Goal: Find specific page/section: Find specific page/section

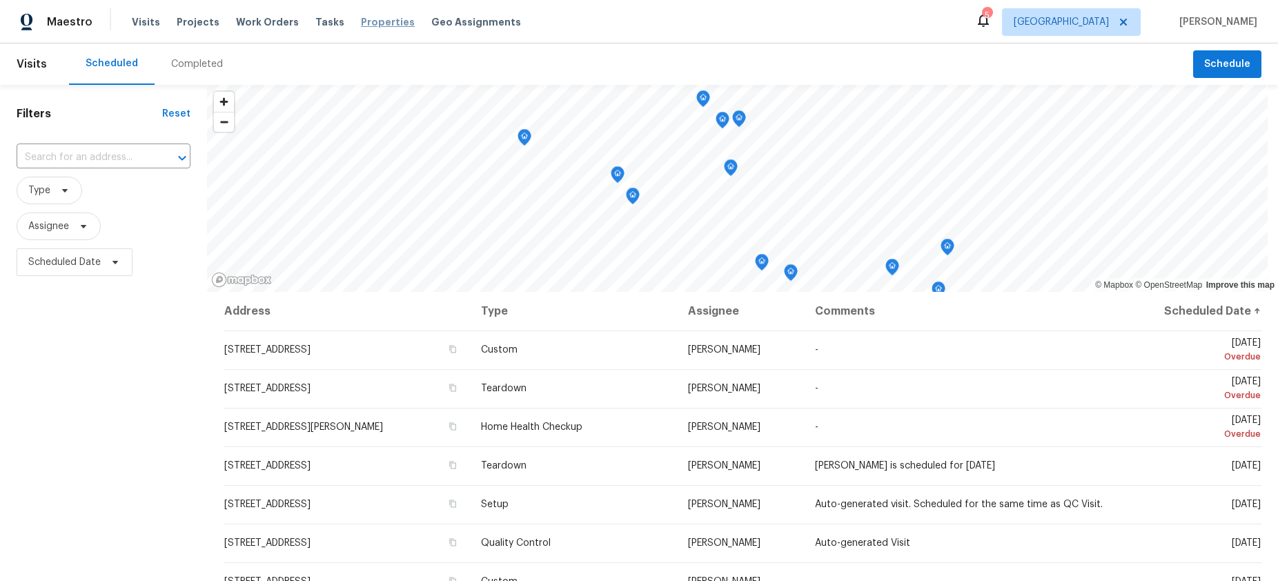
click at [364, 20] on span "Properties" at bounding box center [388, 22] width 54 height 14
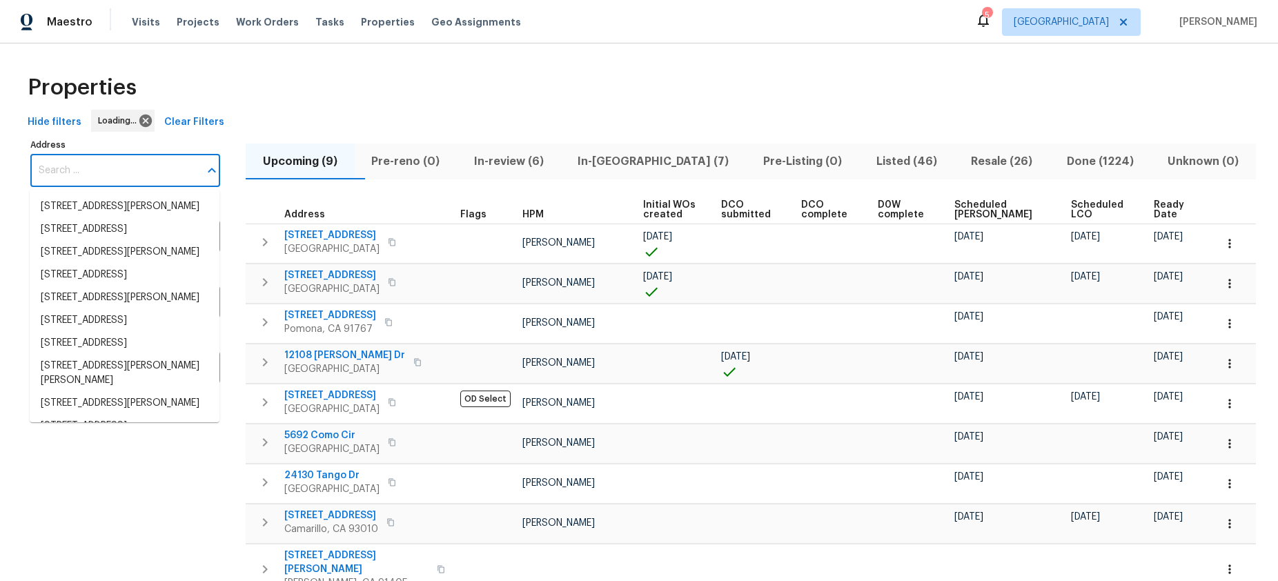
click at [157, 165] on input "Address" at bounding box center [114, 171] width 169 height 32
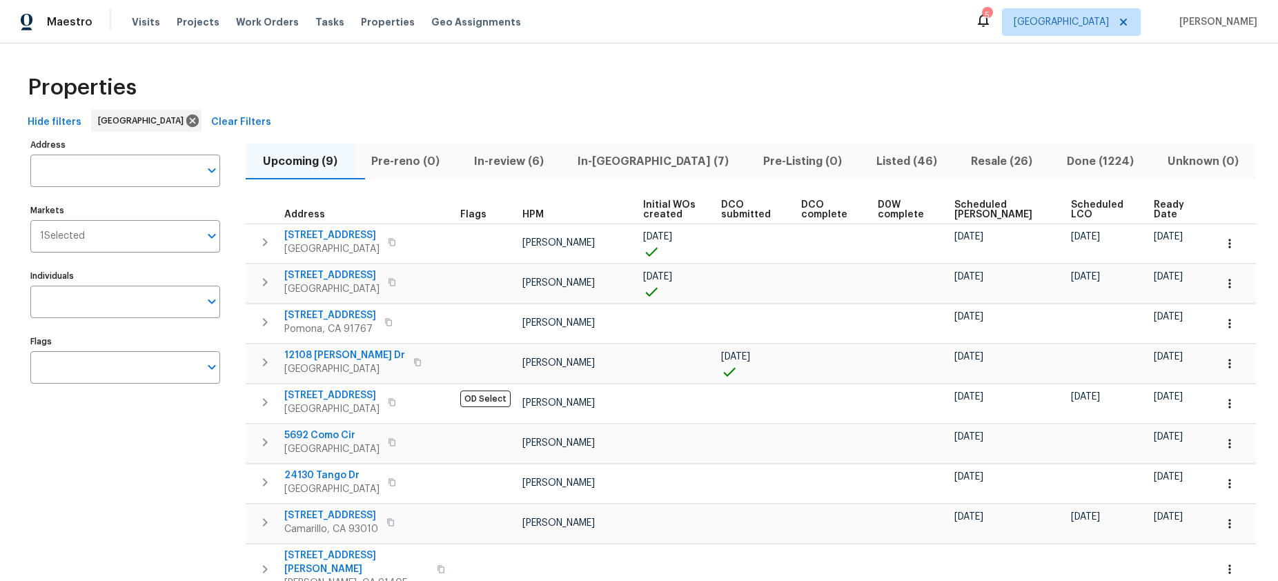
click at [282, 178] on span at bounding box center [305, 178] width 119 height 1
drag, startPoint x: 91, startPoint y: 191, endPoint x: 106, endPoint y: 182, distance: 17.6
click at [94, 190] on div "Address Address Markets 1 Selected Markets Individuals Individuals Flags Flags" at bounding box center [133, 382] width 207 height 494
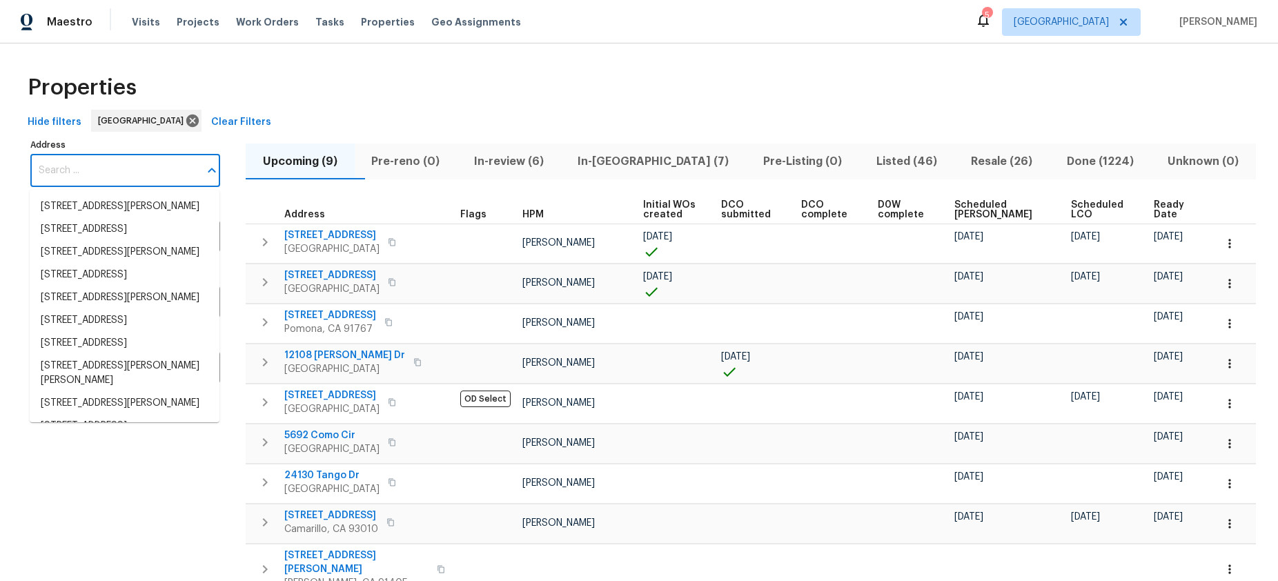
click at [102, 188] on body "Maestro Visits Projects Work Orders Tasks Properties Geo Assignments 5 Los Ange…" at bounding box center [639, 290] width 1278 height 581
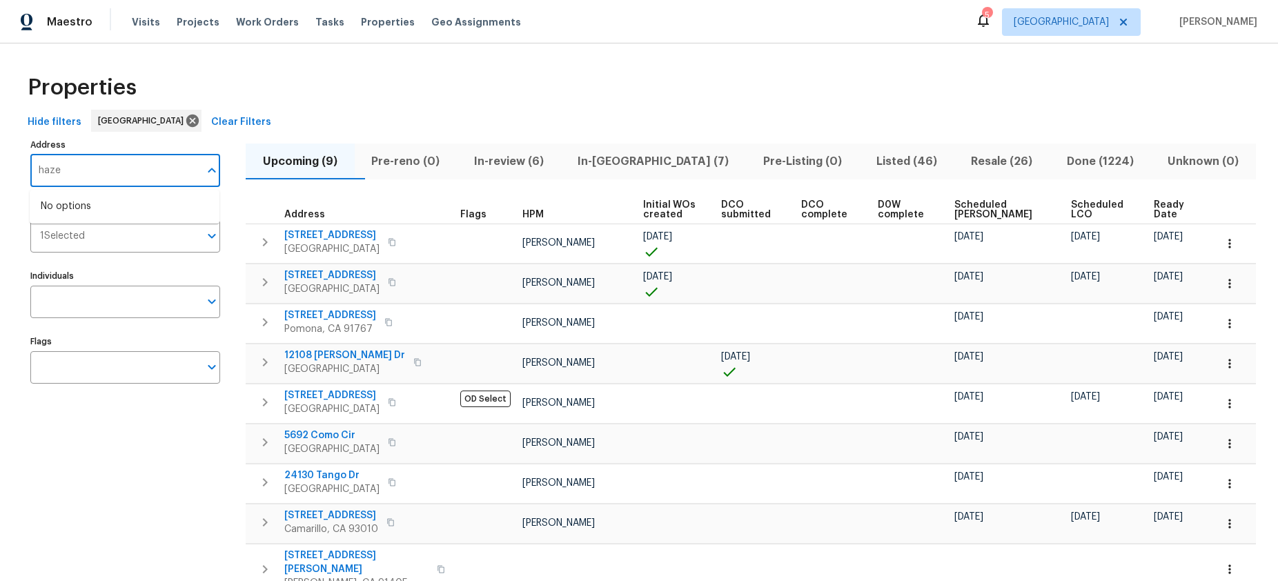
type input "hazel"
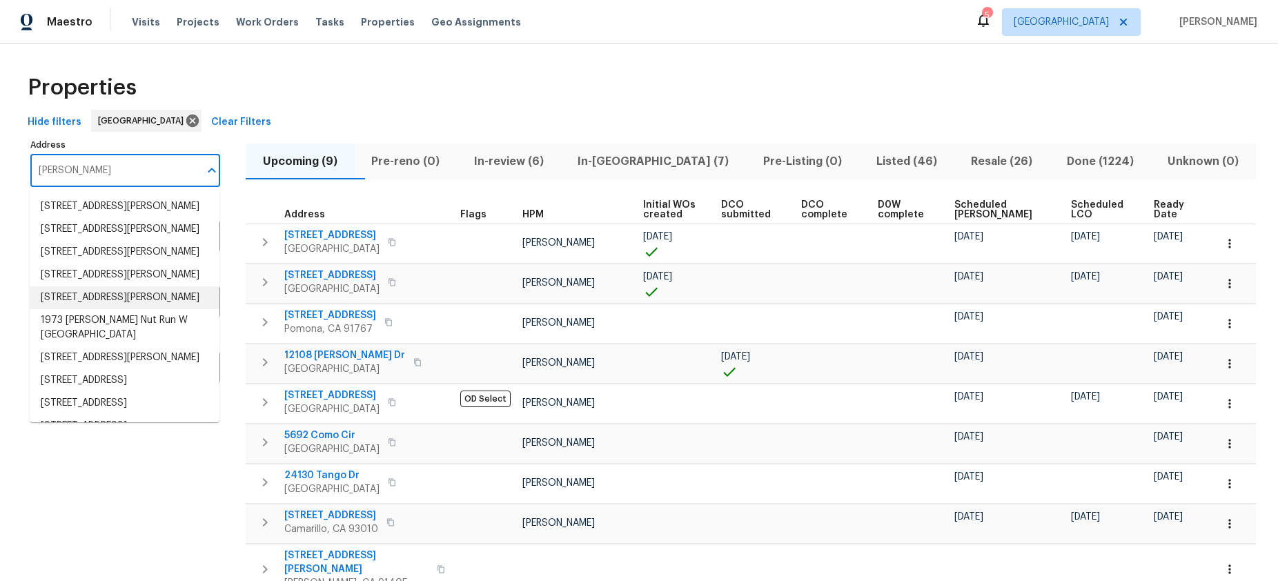
click at [81, 309] on li "1908 Hazel Nut Ct Agoura Hills CA 91301" at bounding box center [125, 297] width 190 height 23
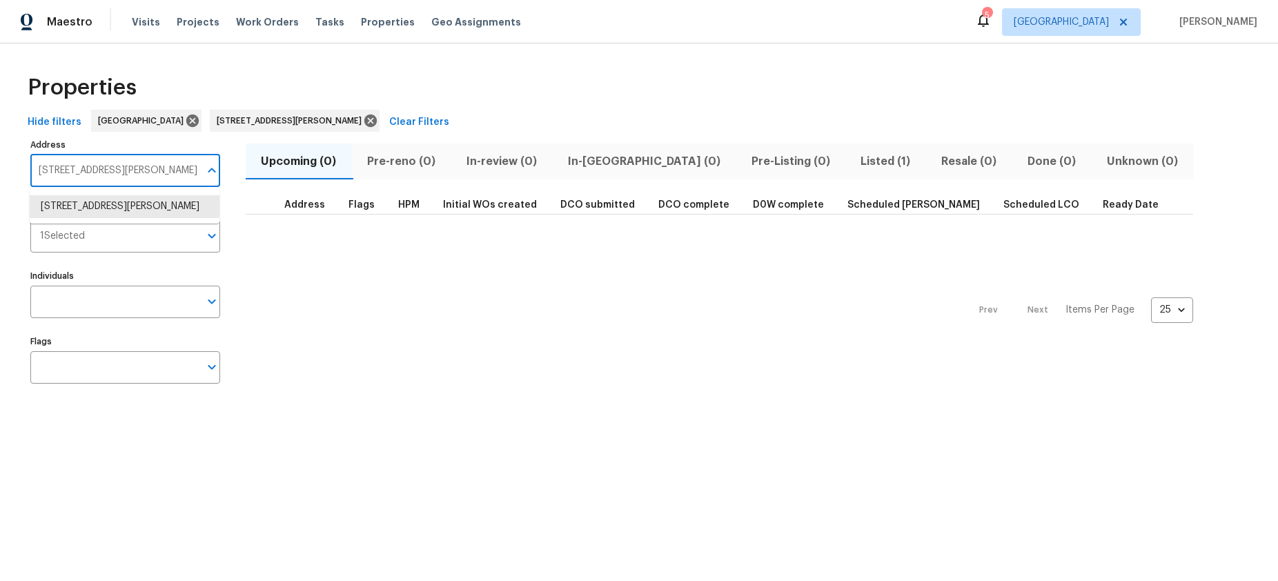
click at [148, 175] on input "1908 Hazel Nut Ct Agoura Hills CA 91301" at bounding box center [114, 171] width 169 height 32
click at [124, 215] on li "1908 Hazel Nut Ct Agoura Hills CA 91301" at bounding box center [125, 206] width 190 height 23
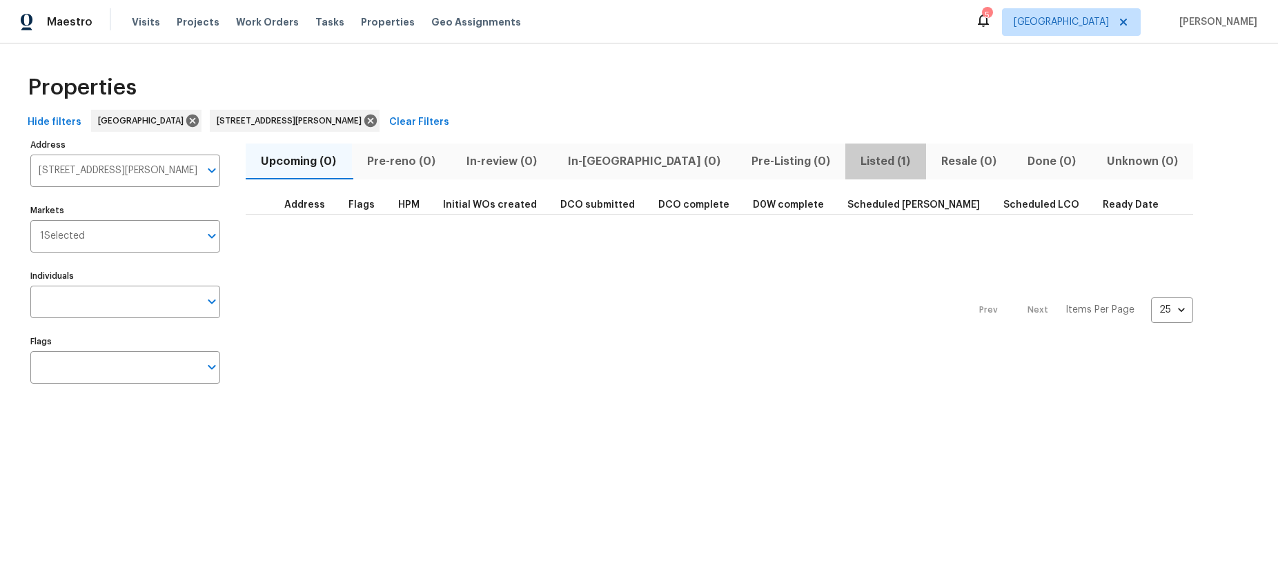
click at [854, 153] on span "Listed (1)" at bounding box center [886, 161] width 64 height 19
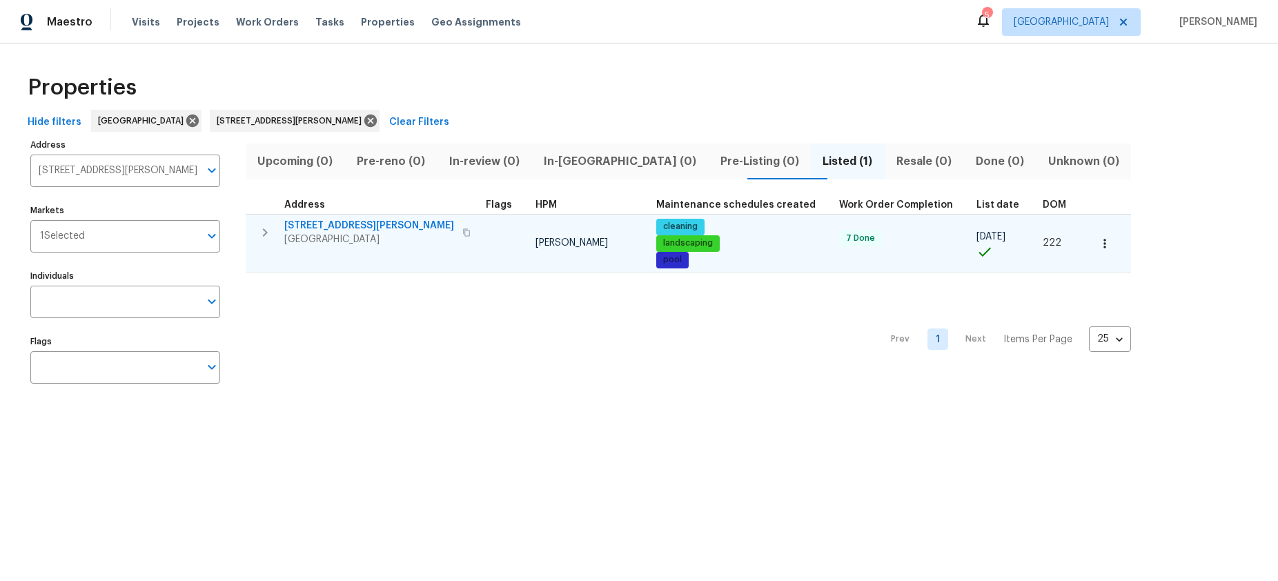
click at [329, 223] on span "1908 Hazel Nut Ct" at bounding box center [369, 226] width 170 height 14
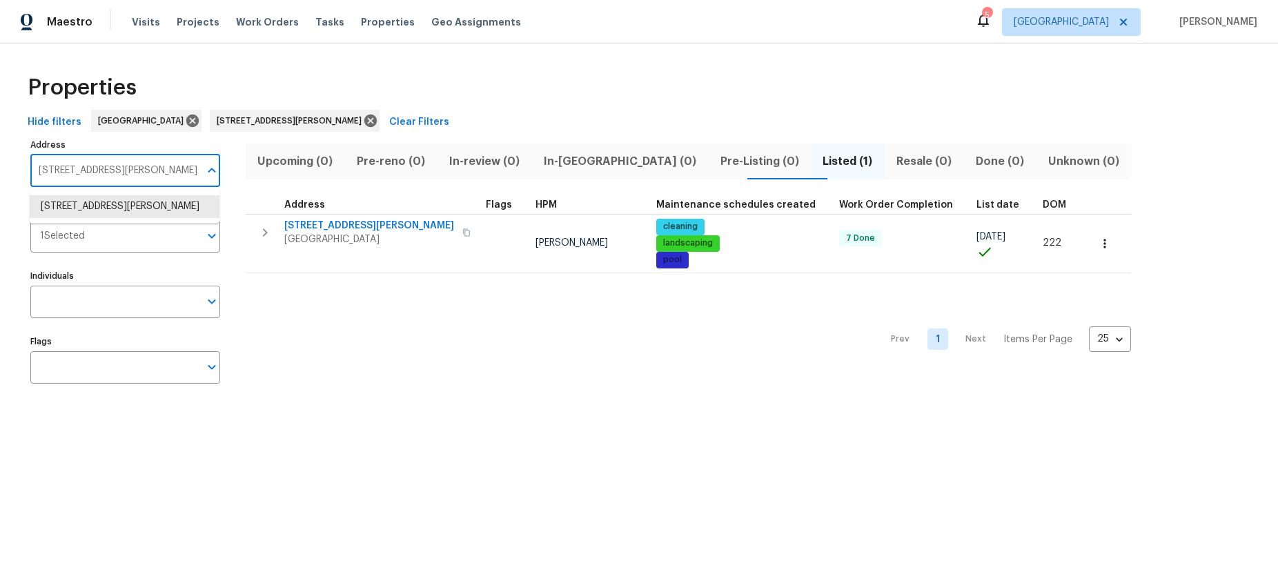
click at [179, 166] on input "1908 Hazel Nut Ct Agoura Hills CA 91301" at bounding box center [114, 171] width 169 height 32
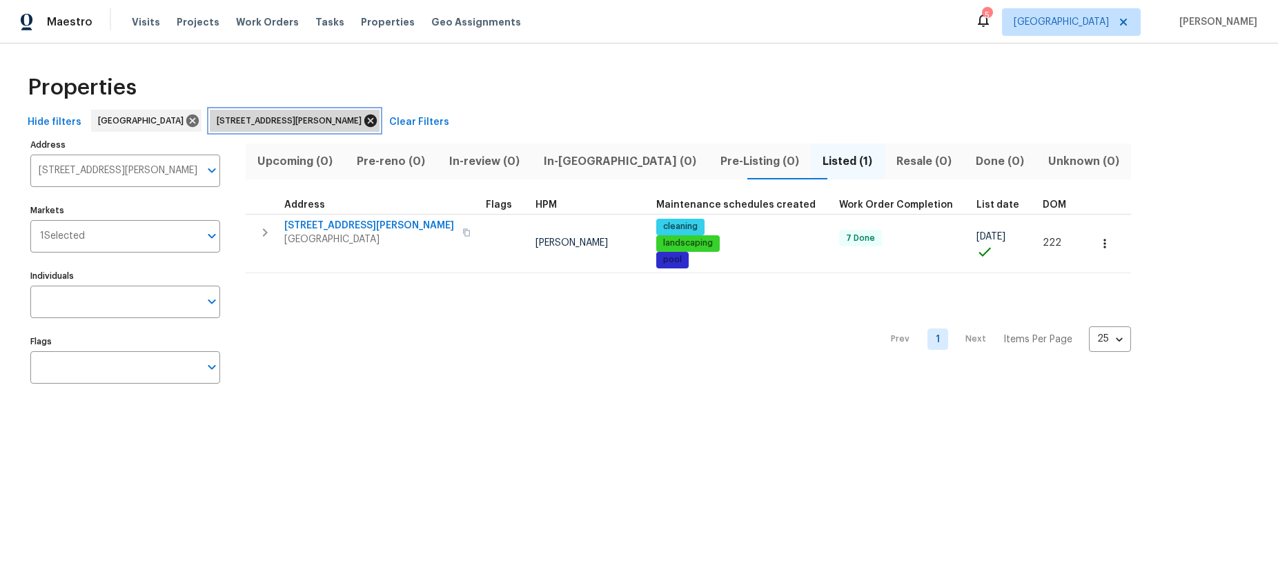
click at [364, 121] on icon at bounding box center [370, 121] width 12 height 12
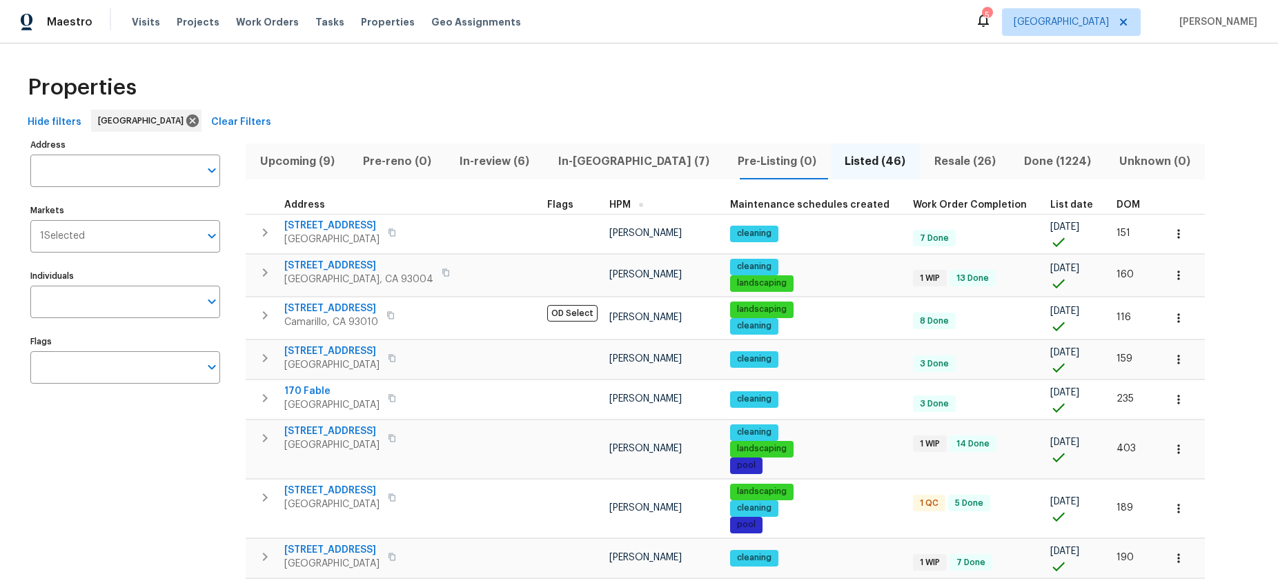
click at [639, 205] on button "button" at bounding box center [641, 205] width 4 height 4
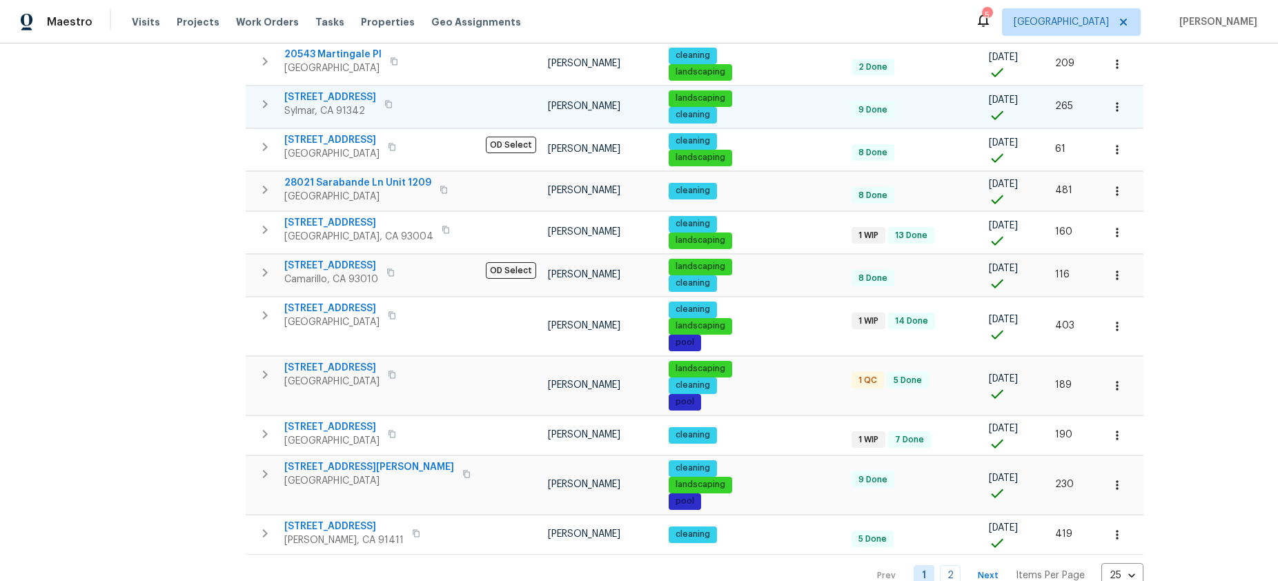
scroll to position [828, 0]
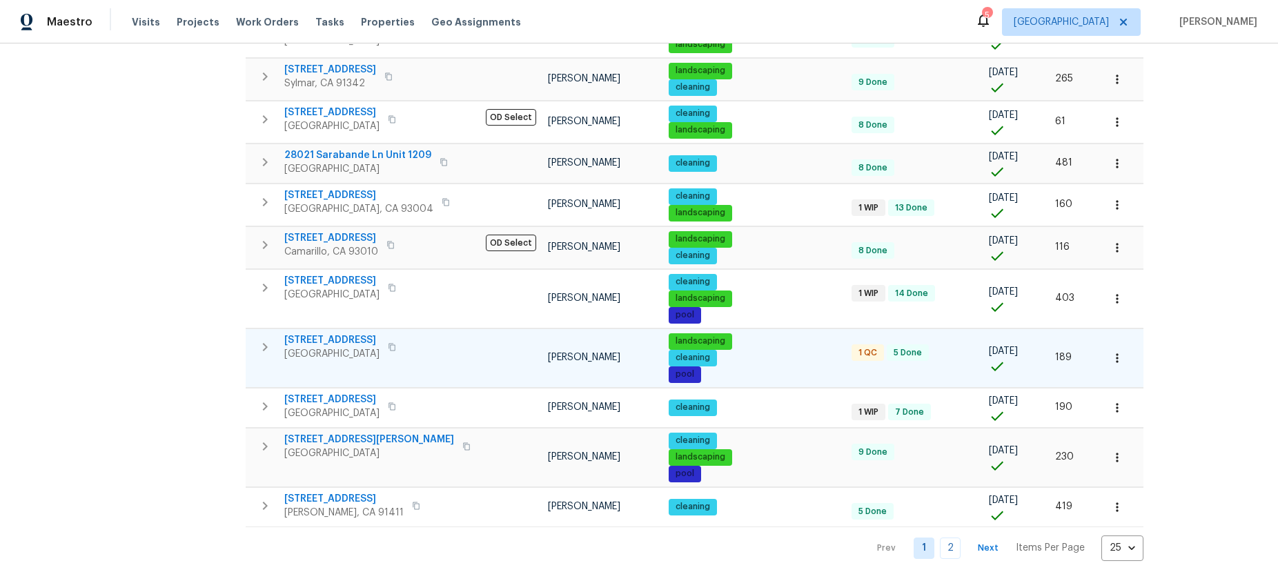
click at [347, 333] on span "369 White Bark Ln" at bounding box center [331, 340] width 95 height 14
click at [940, 538] on link "2" at bounding box center [950, 548] width 21 height 21
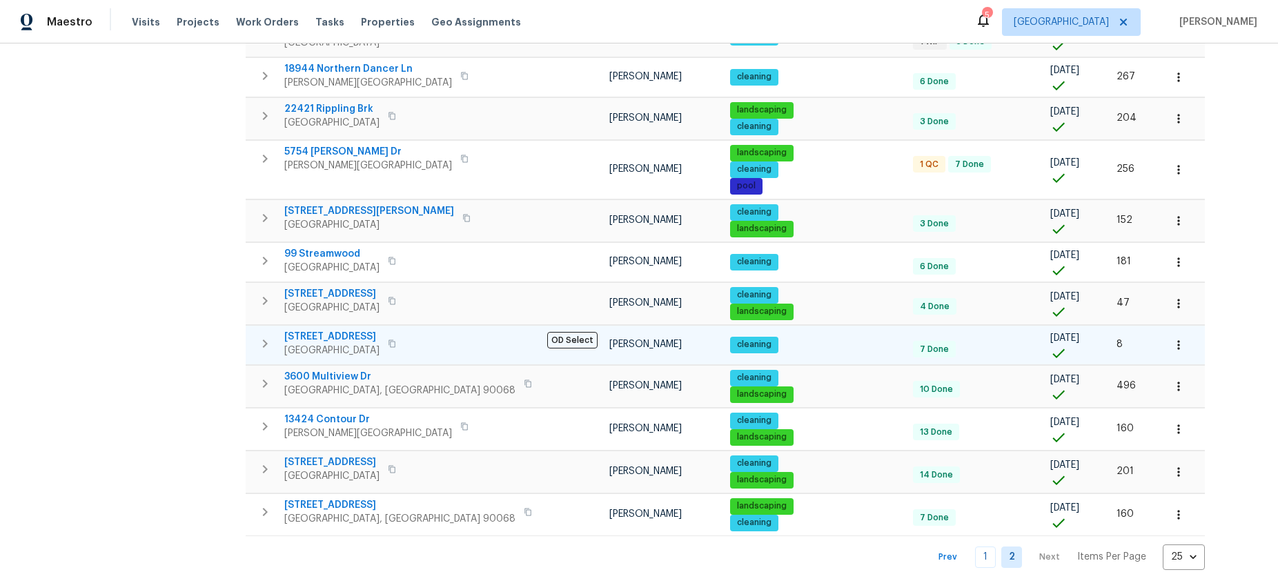
scroll to position [610, 0]
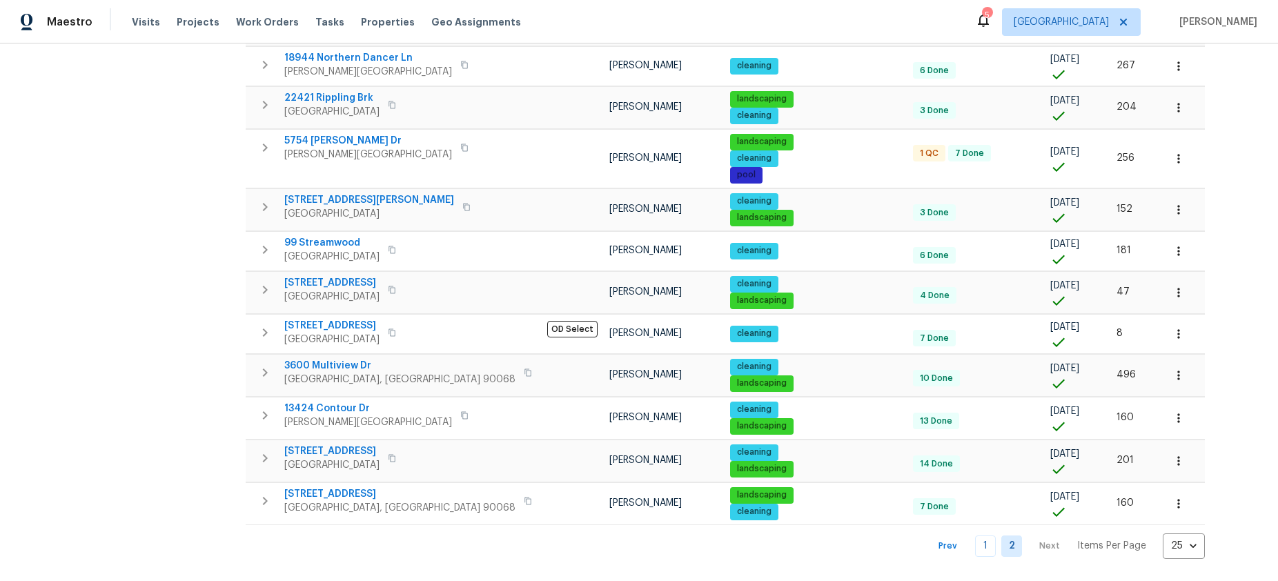
click at [926, 534] on nav "Prev 1 2 Next Items Per Page 25 25 ​" at bounding box center [1066, 547] width 280 height 26
click at [975, 536] on link "1" at bounding box center [985, 546] width 21 height 21
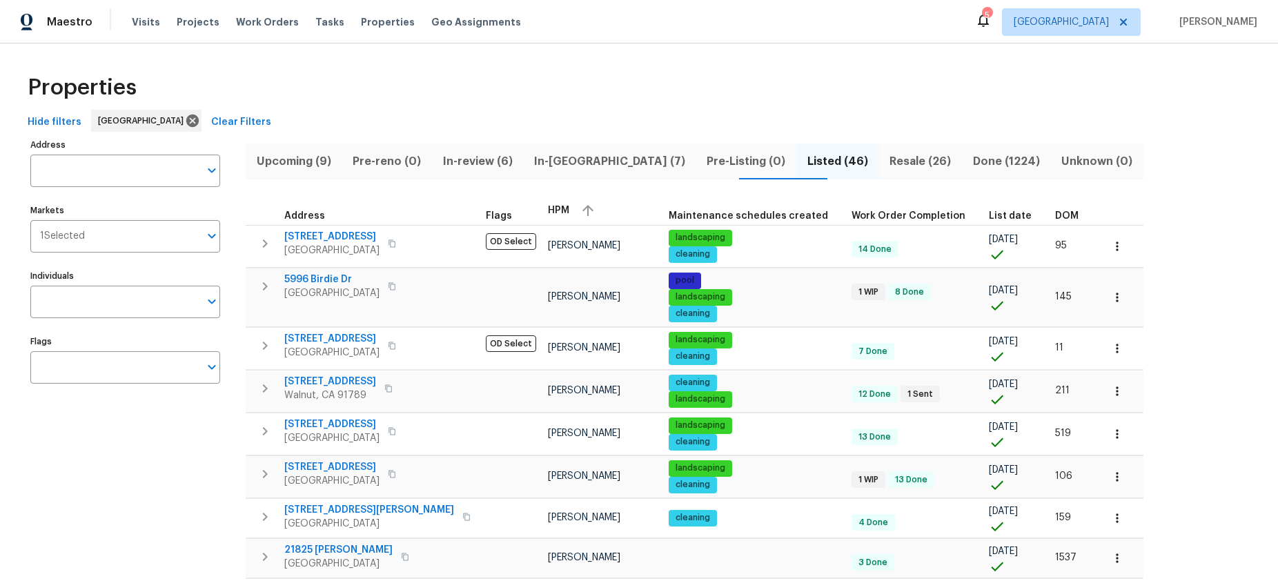
click at [888, 153] on span "Resale (26)" at bounding box center [921, 161] width 66 height 19
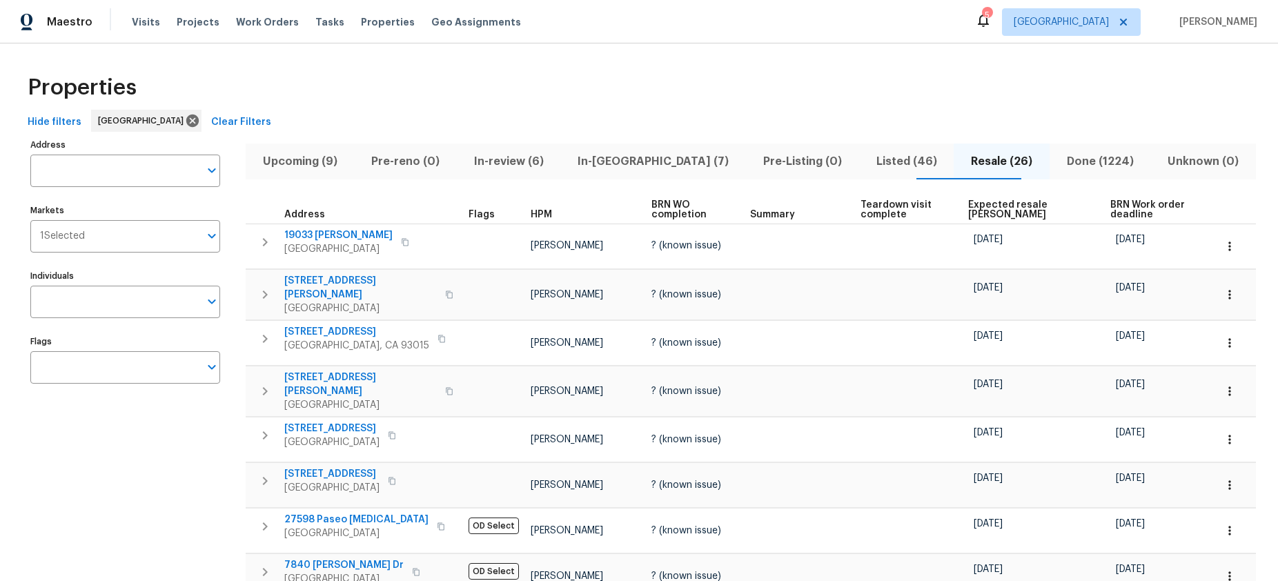
click at [537, 212] on span "HPM" at bounding box center [541, 215] width 21 height 10
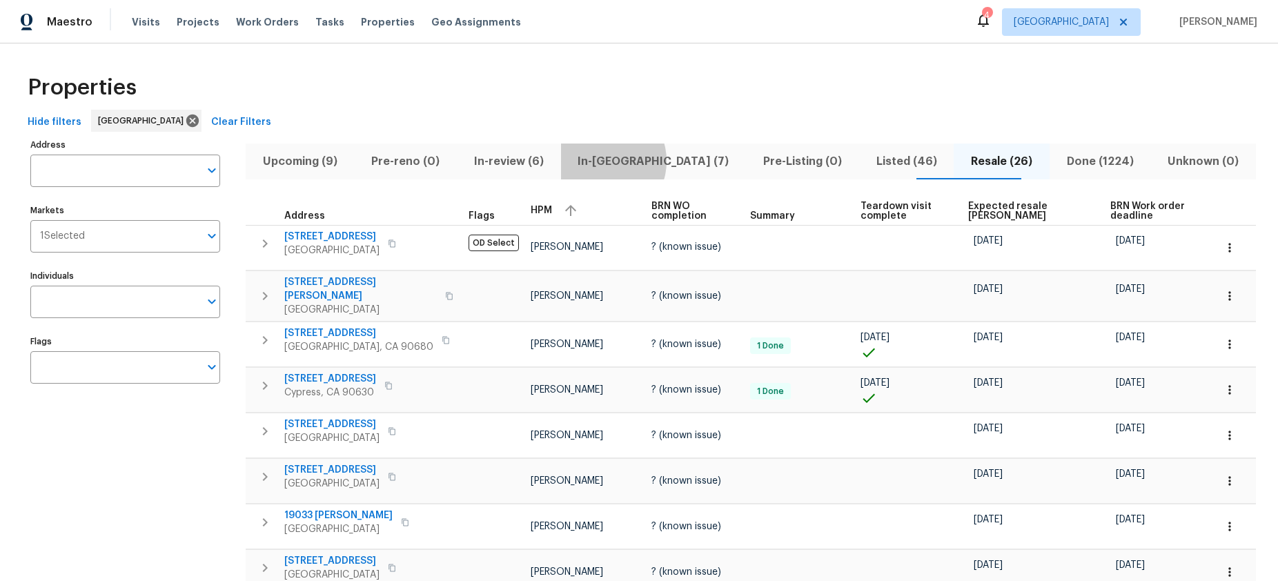
click at [632, 161] on span "In-reno (7)" at bounding box center [653, 161] width 169 height 19
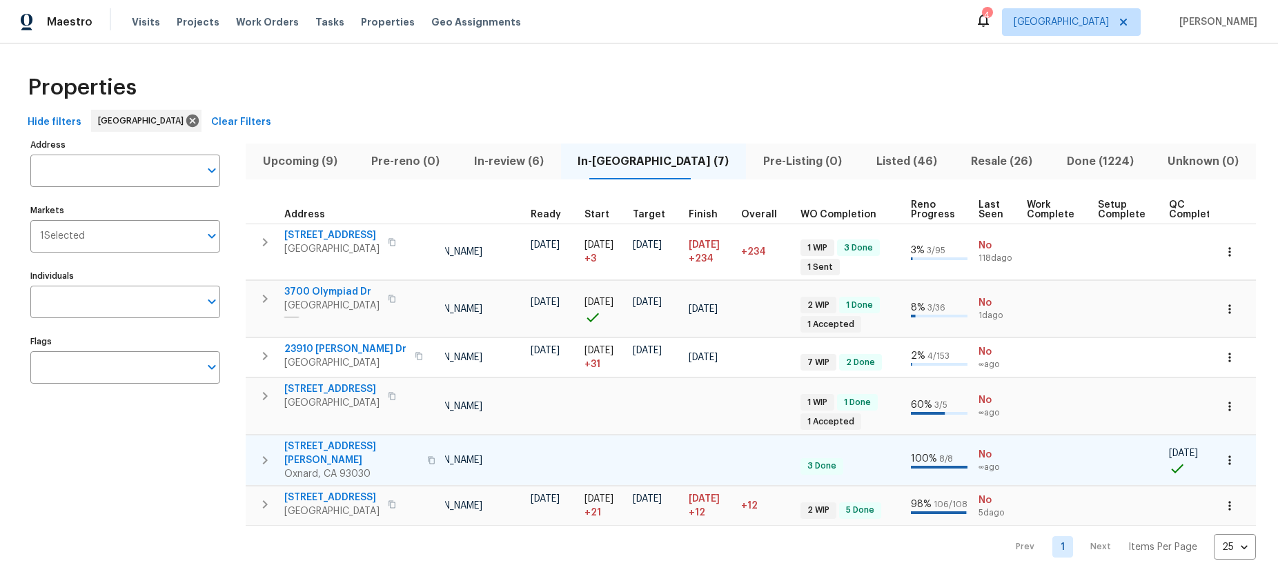
scroll to position [0, 184]
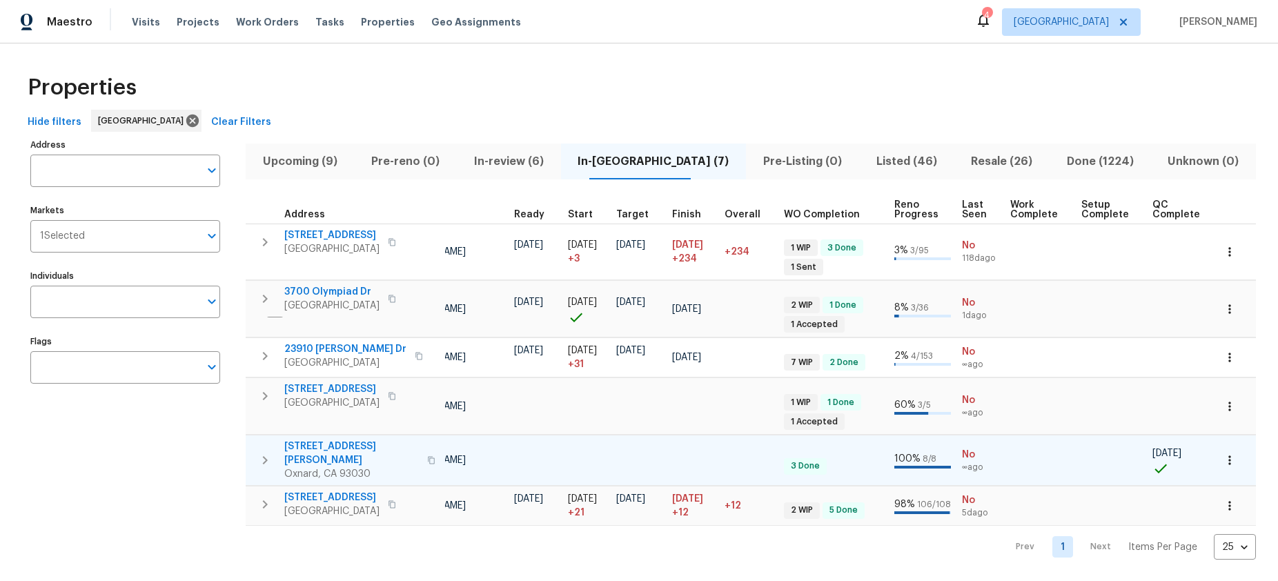
drag, startPoint x: 641, startPoint y: 449, endPoint x: 740, endPoint y: 455, distance: 99.6
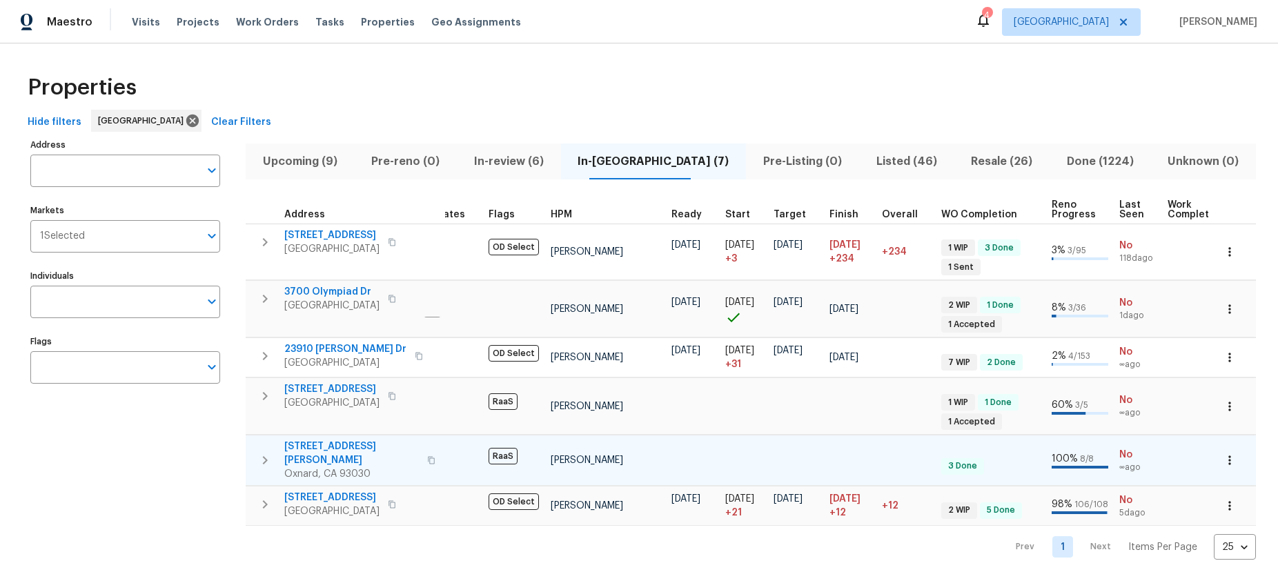
scroll to position [0, 0]
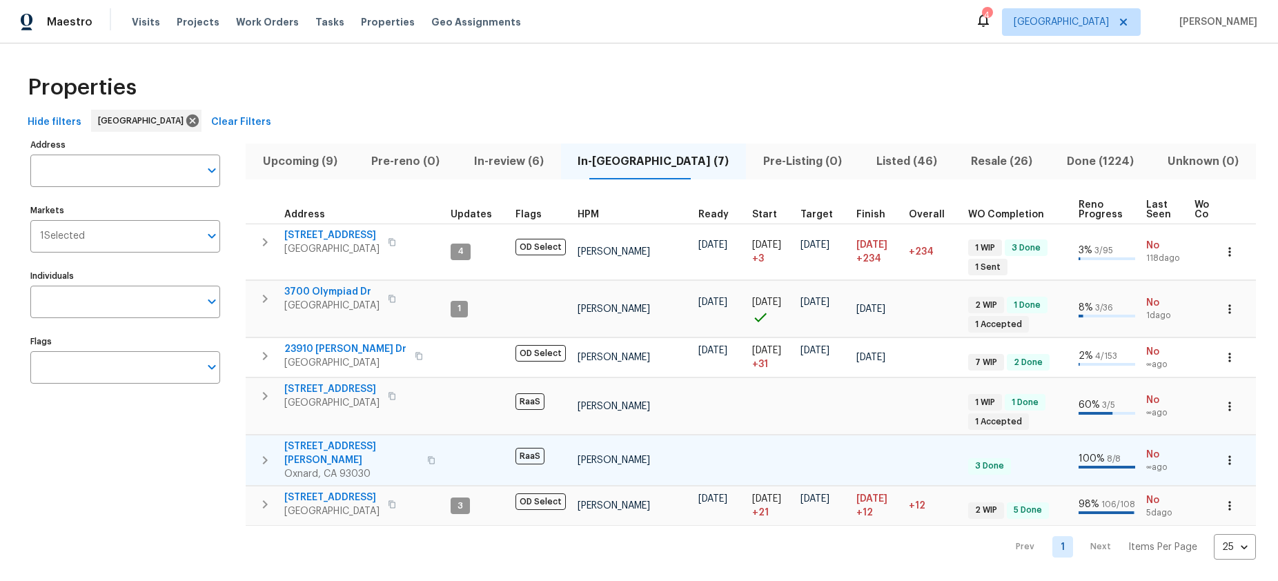
drag, startPoint x: 1013, startPoint y: 458, endPoint x: 875, endPoint y: 458, distance: 138.1
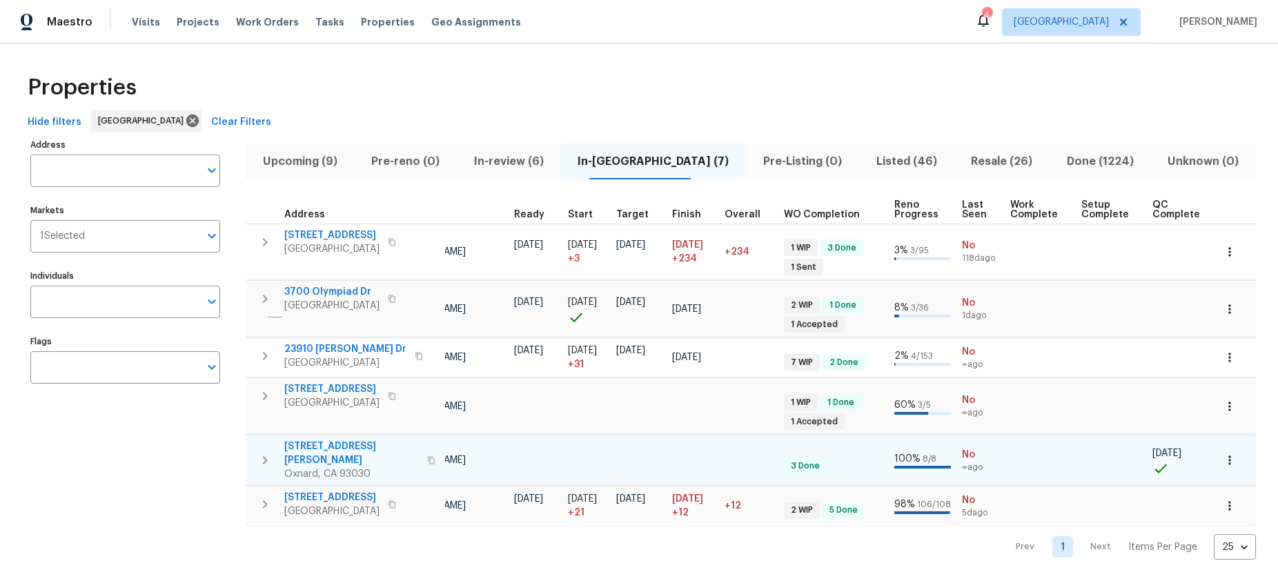
drag, startPoint x: 875, startPoint y: 458, endPoint x: 1042, endPoint y: 465, distance: 167.9
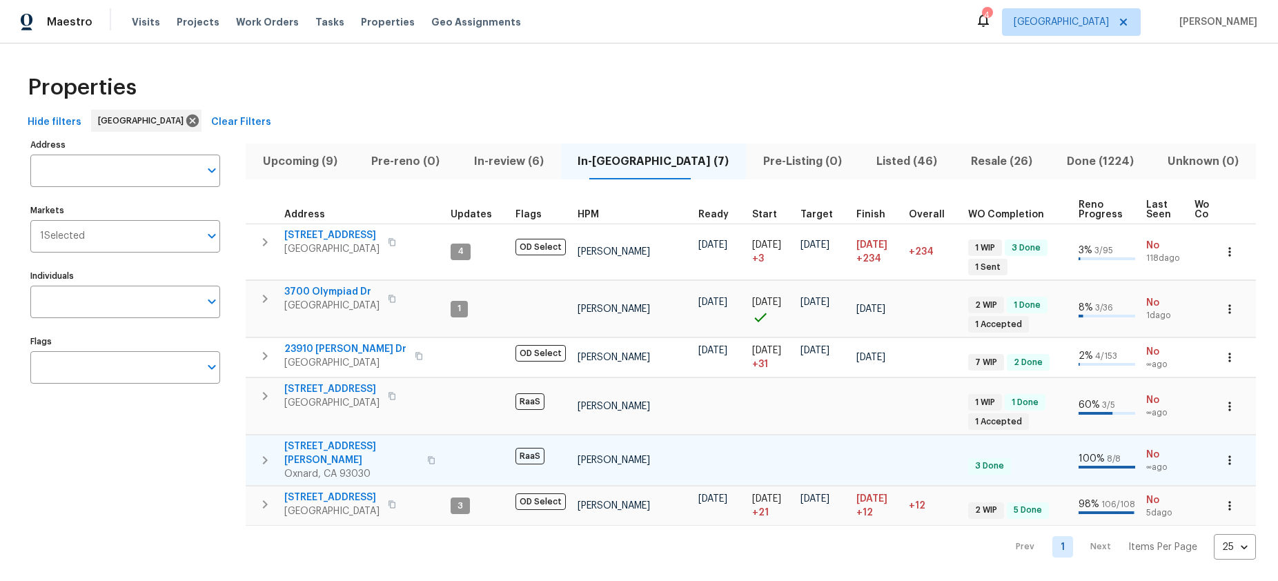
drag, startPoint x: 1045, startPoint y: 461, endPoint x: 902, endPoint y: 462, distance: 143.6
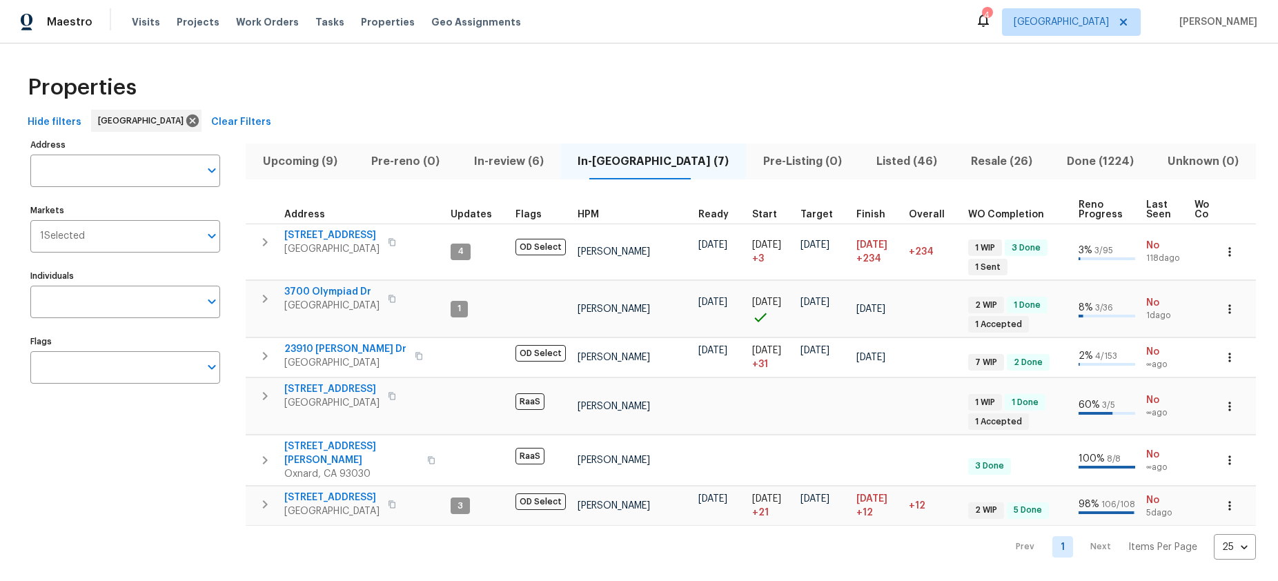
scroll to position [0, 184]
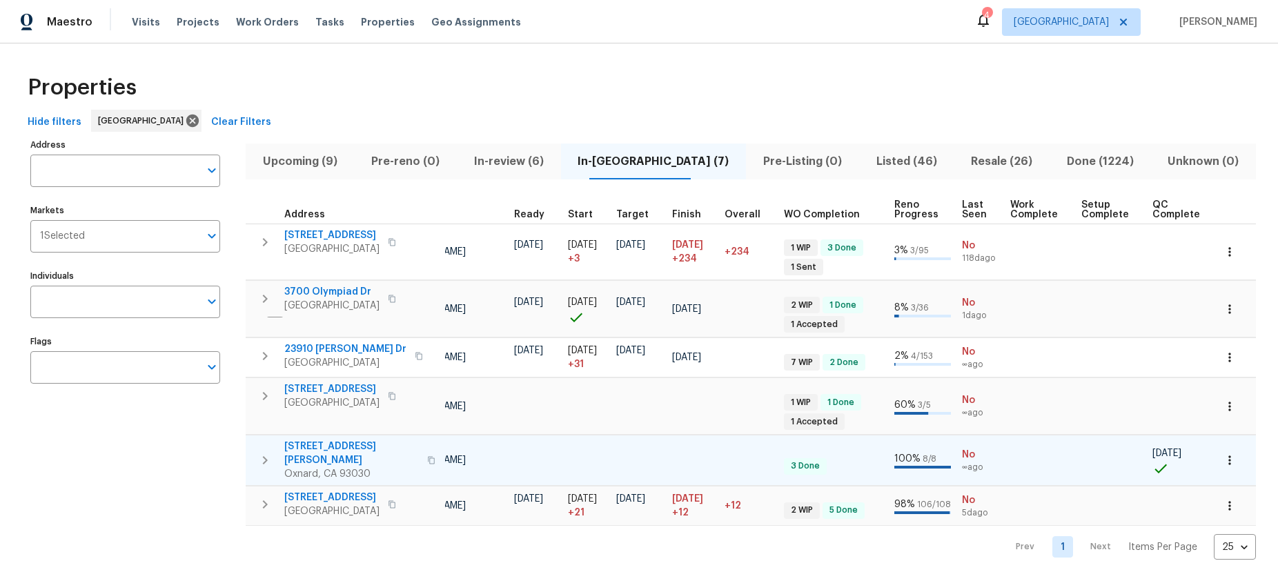
click at [347, 444] on span "748 Douglas Ave" at bounding box center [351, 454] width 135 height 28
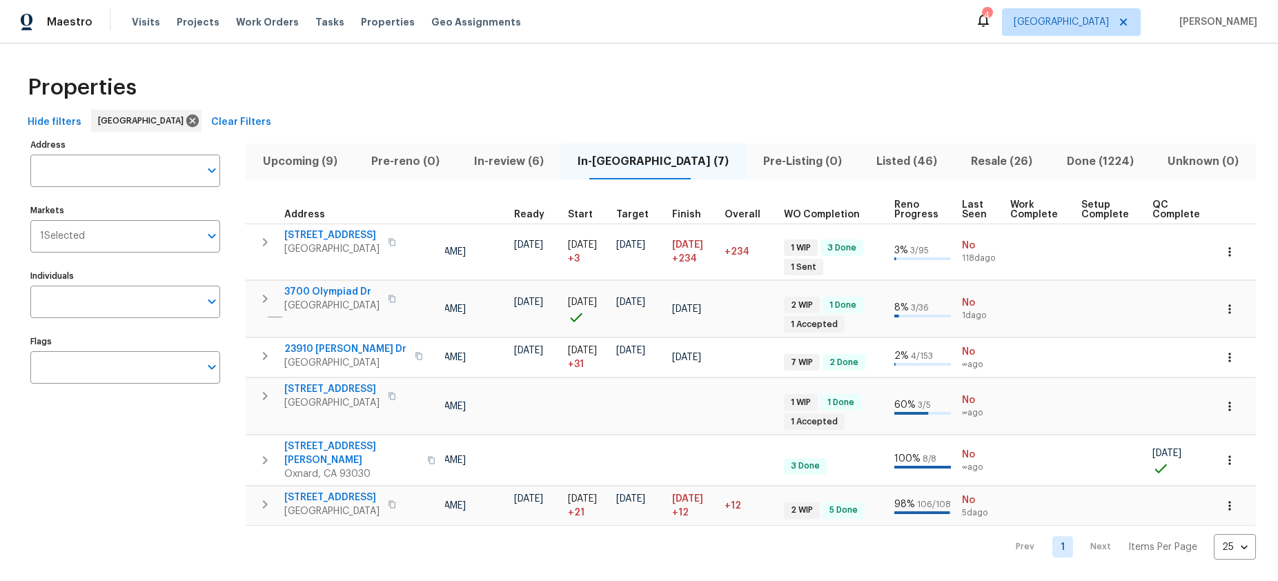
click at [436, 527] on div "Prev 1 Next Items Per Page 25 25 ​" at bounding box center [751, 543] width 1011 height 34
drag, startPoint x: 431, startPoint y: 525, endPoint x: 422, endPoint y: 525, distance: 8.3
click at [422, 526] on div "Prev 1 Next Items Per Page 25 25 ​" at bounding box center [751, 543] width 1011 height 34
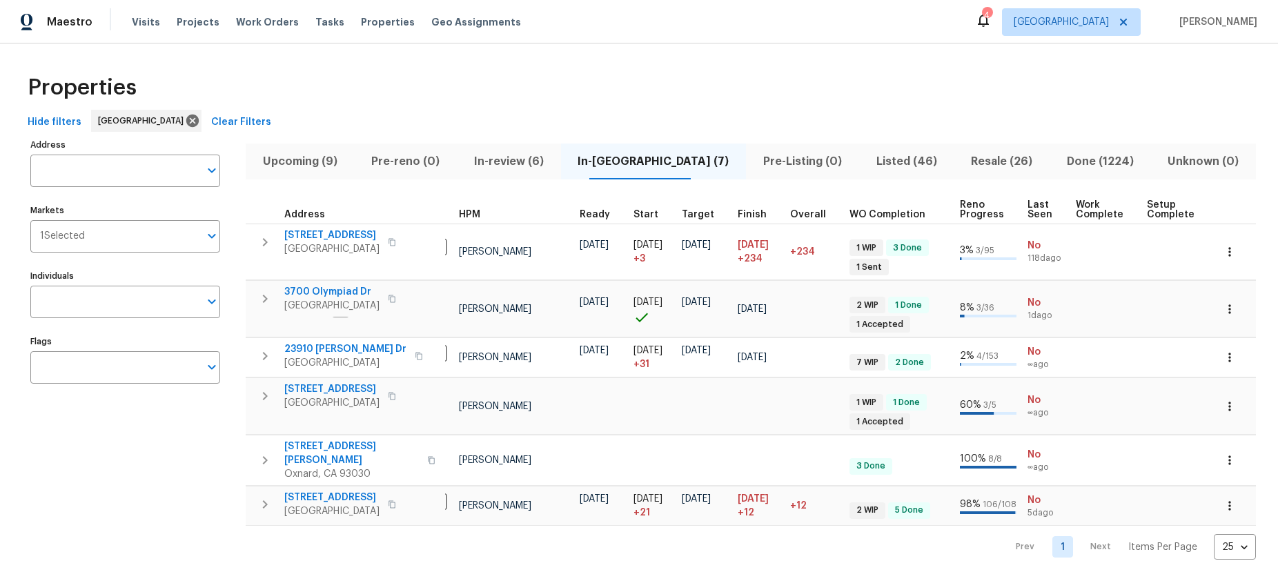
scroll to position [0, 0]
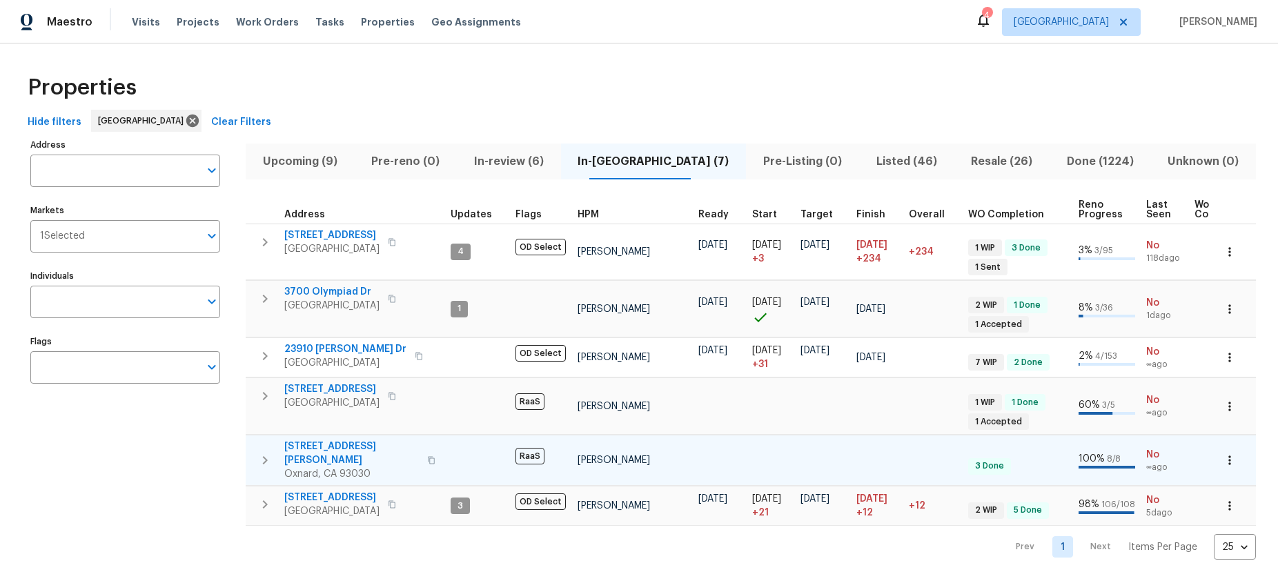
click at [333, 445] on span "748 Douglas Ave" at bounding box center [351, 454] width 135 height 28
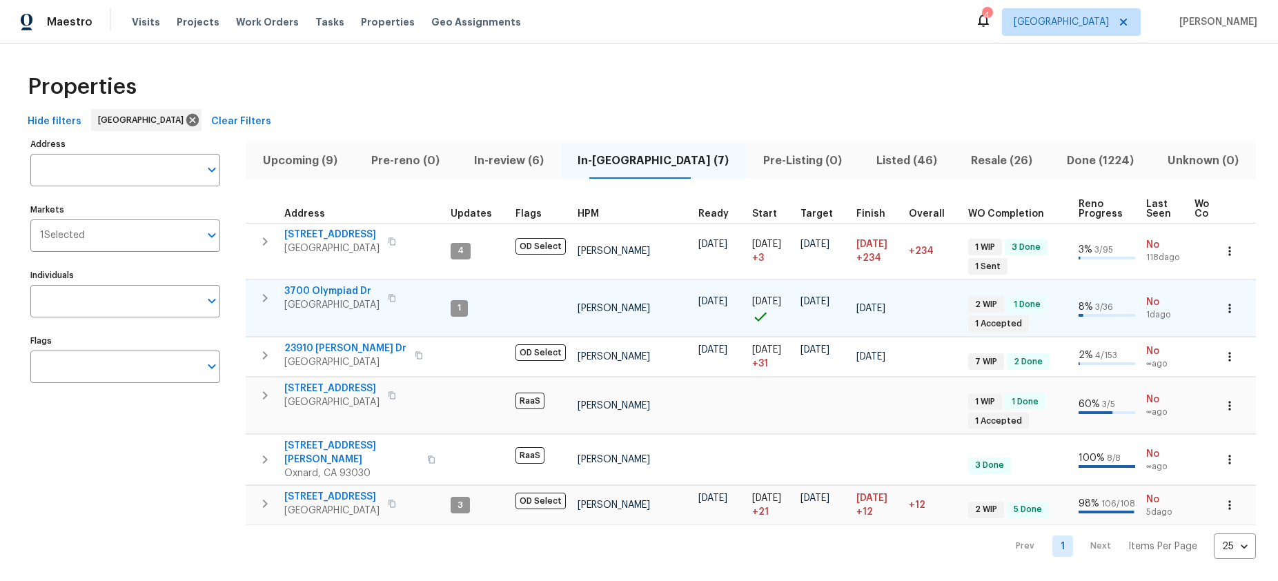
scroll to position [8, 0]
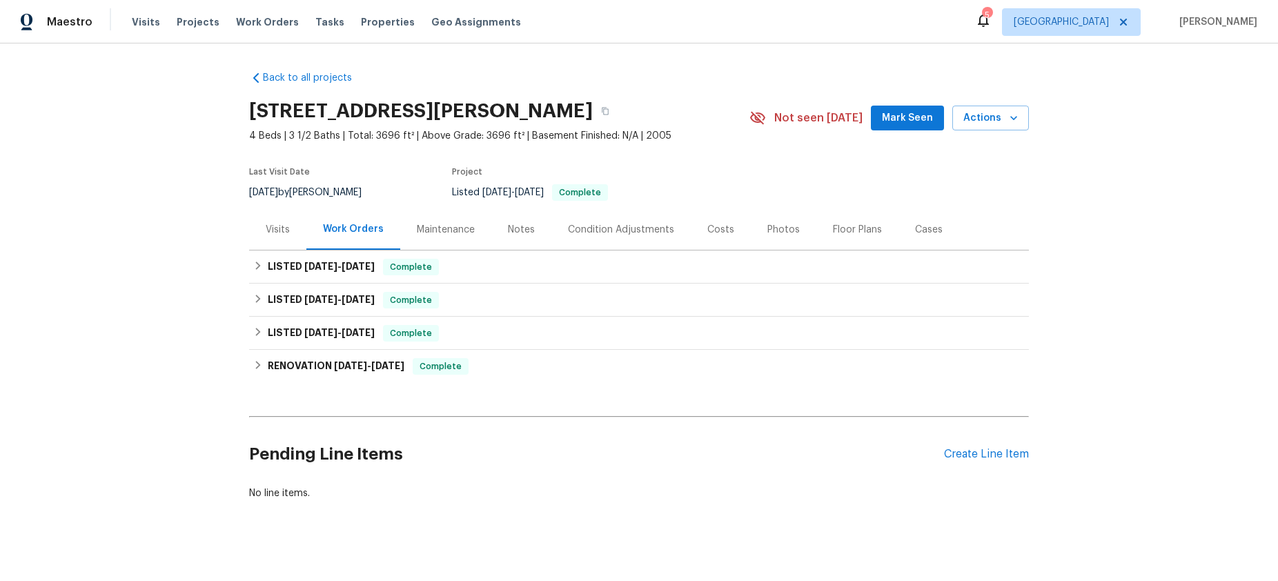
click at [271, 230] on div "Visits" at bounding box center [277, 229] width 57 height 41
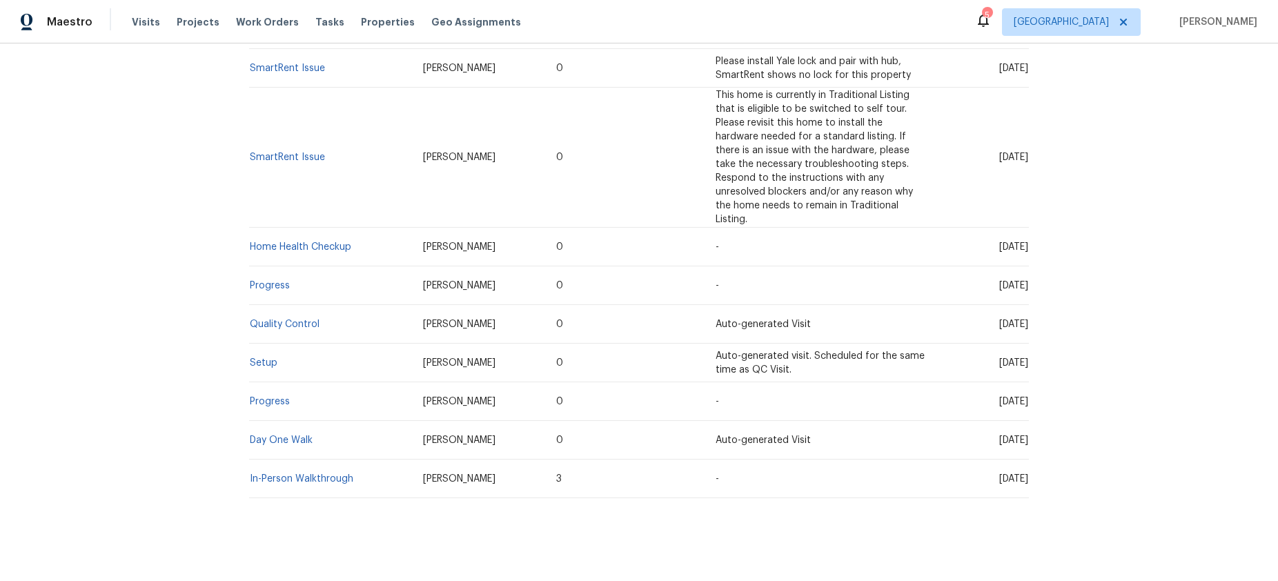
scroll to position [508, 0]
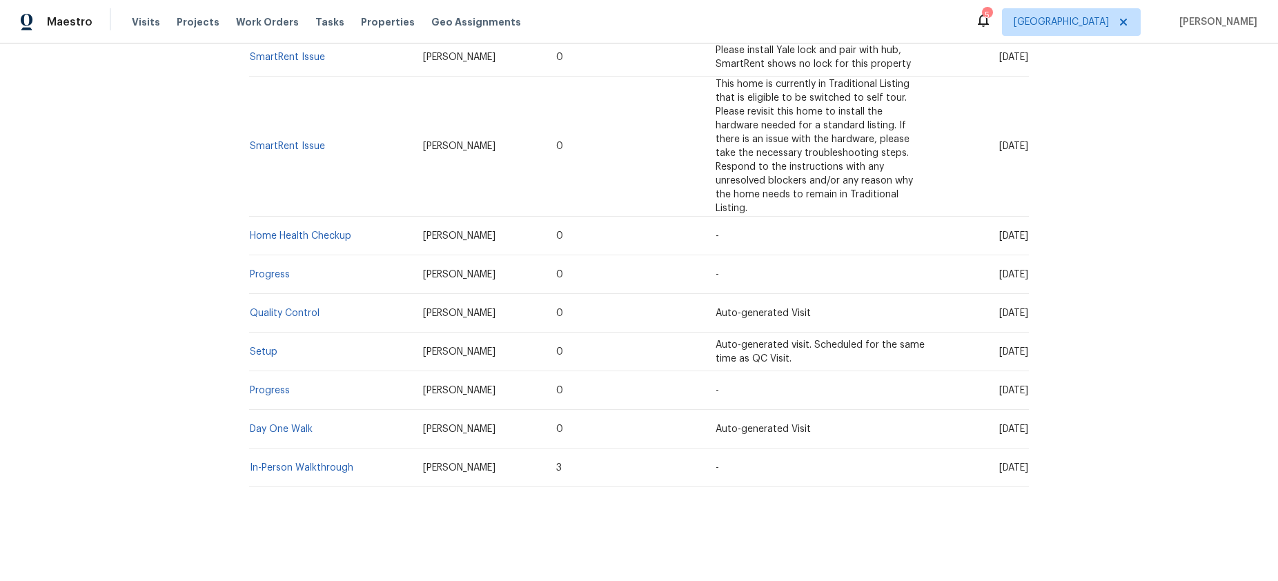
click at [423, 463] on span "[PERSON_NAME]" at bounding box center [459, 468] width 72 height 10
drag, startPoint x: 398, startPoint y: 456, endPoint x: 686, endPoint y: 460, distance: 288.6
click at [686, 460] on tr "In-Person Walkthrough Luis Pedro Ocampo Alvizuris 3 - Tue, Dec 03 2024" at bounding box center [639, 468] width 780 height 39
click at [1000, 463] on span "Tue, Dec 03 2024" at bounding box center [1014, 468] width 29 height 10
drag, startPoint x: 952, startPoint y: 456, endPoint x: 1010, endPoint y: 455, distance: 58.0
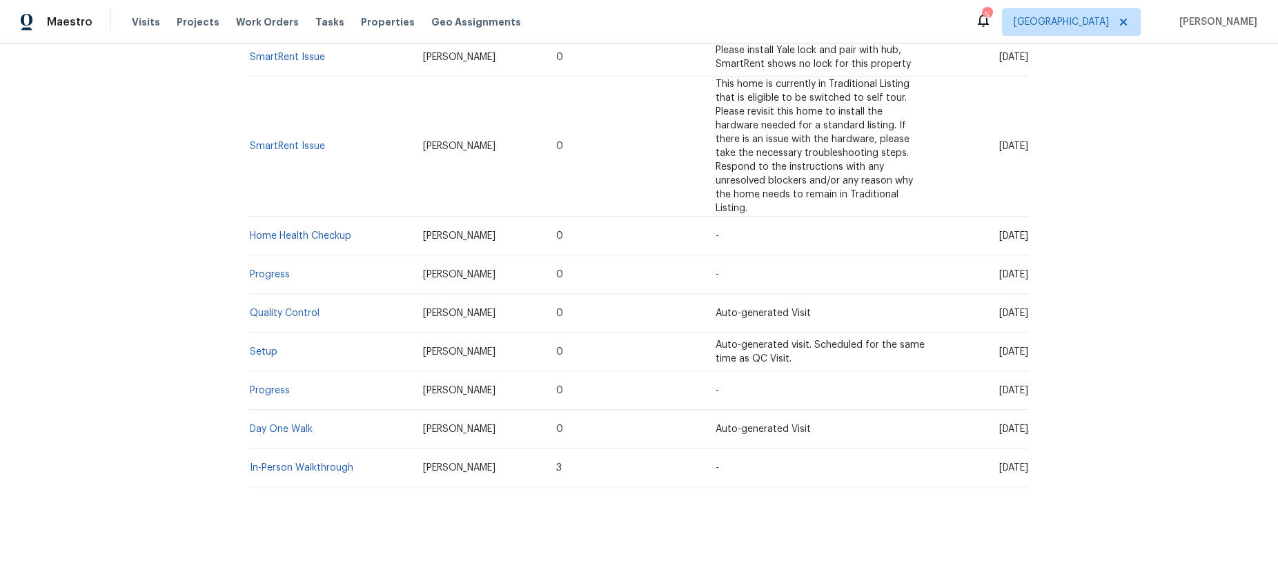
click at [1010, 463] on span "Tue, Dec 03 2024" at bounding box center [1014, 468] width 29 height 10
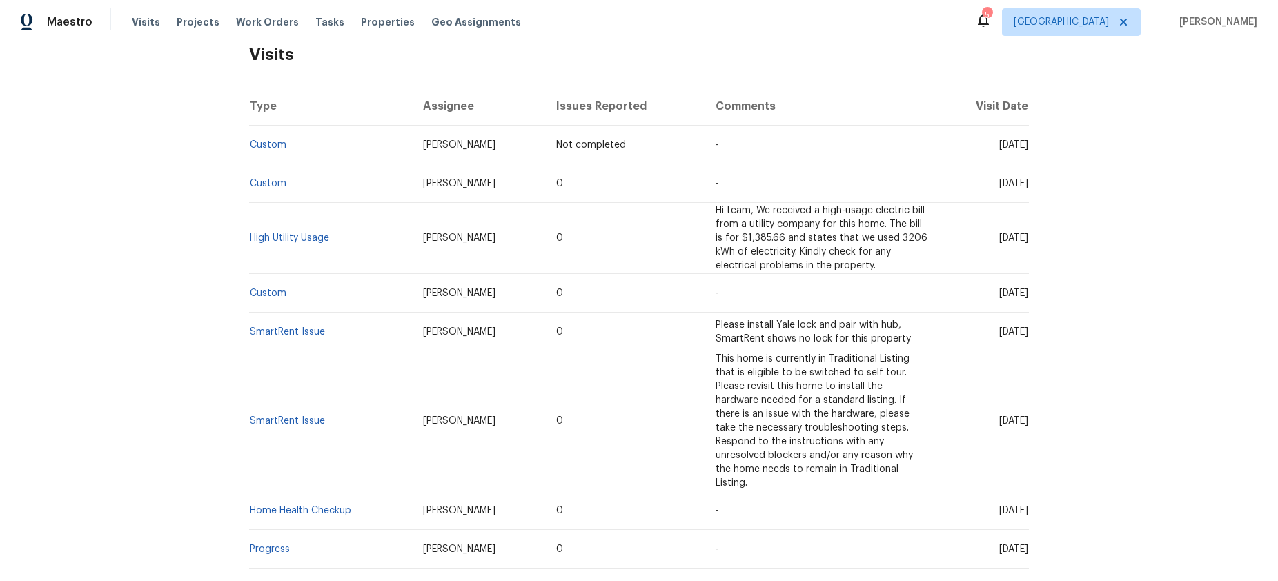
scroll to position [25, 0]
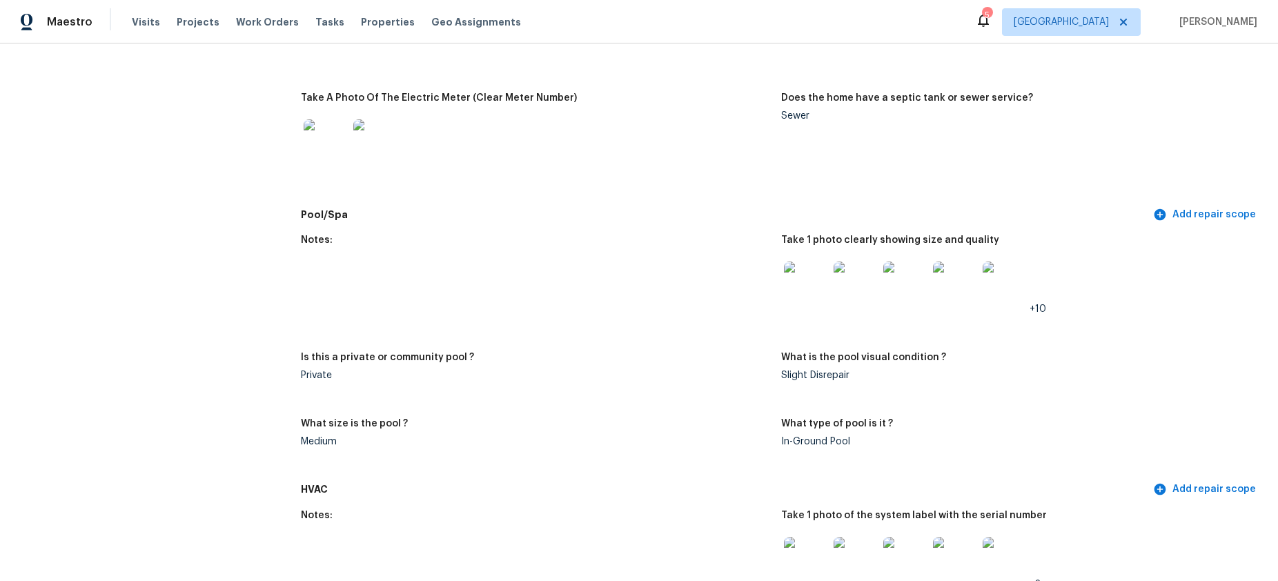
scroll to position [1173, 0]
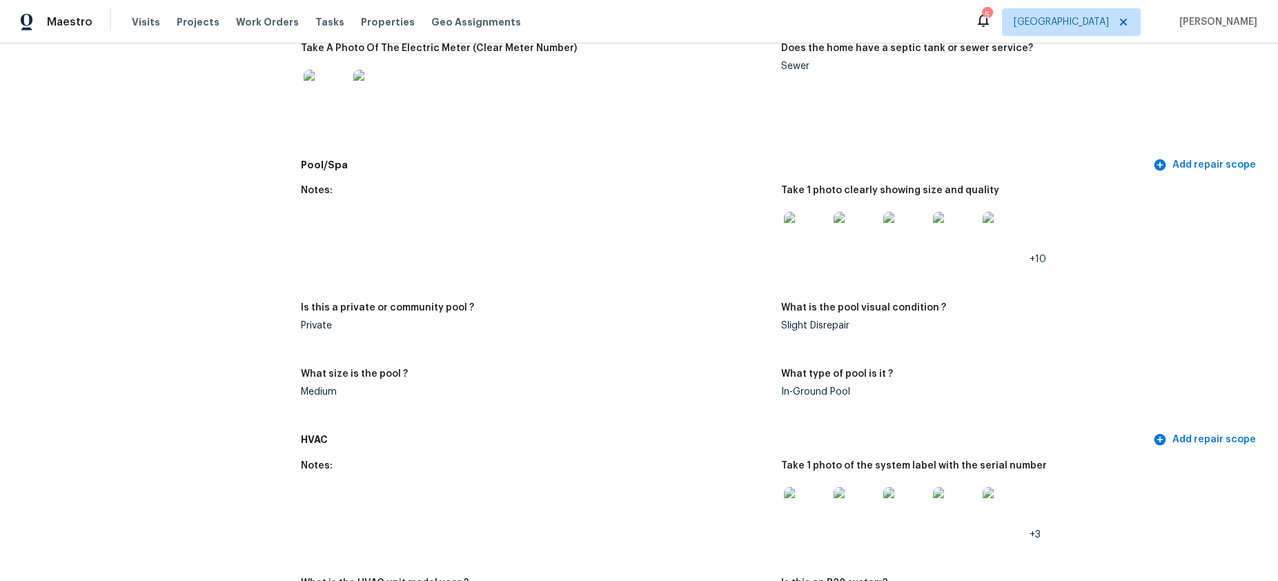
click at [1009, 237] on img at bounding box center [1005, 234] width 44 height 44
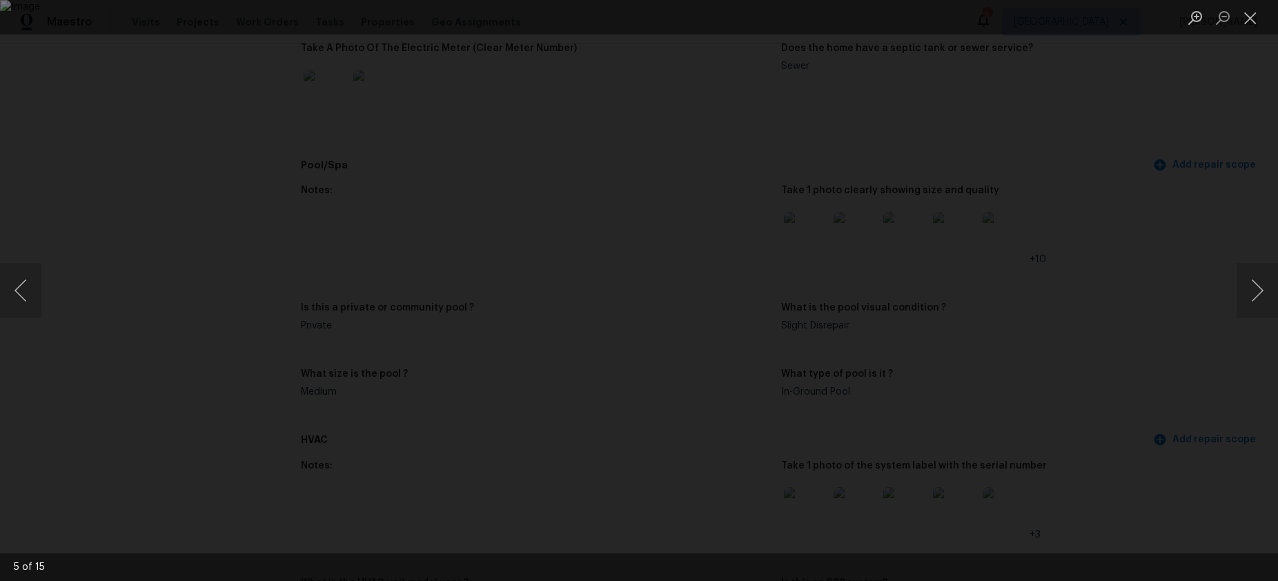
click at [1088, 204] on div "Lightbox" at bounding box center [639, 290] width 1278 height 581
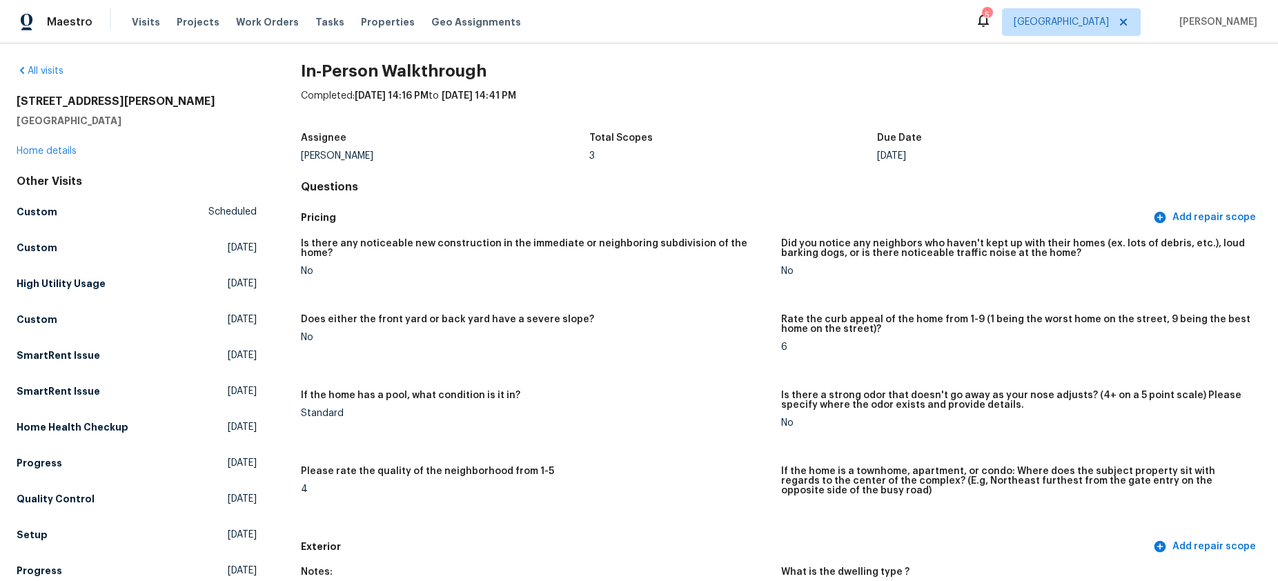
scroll to position [0, 0]
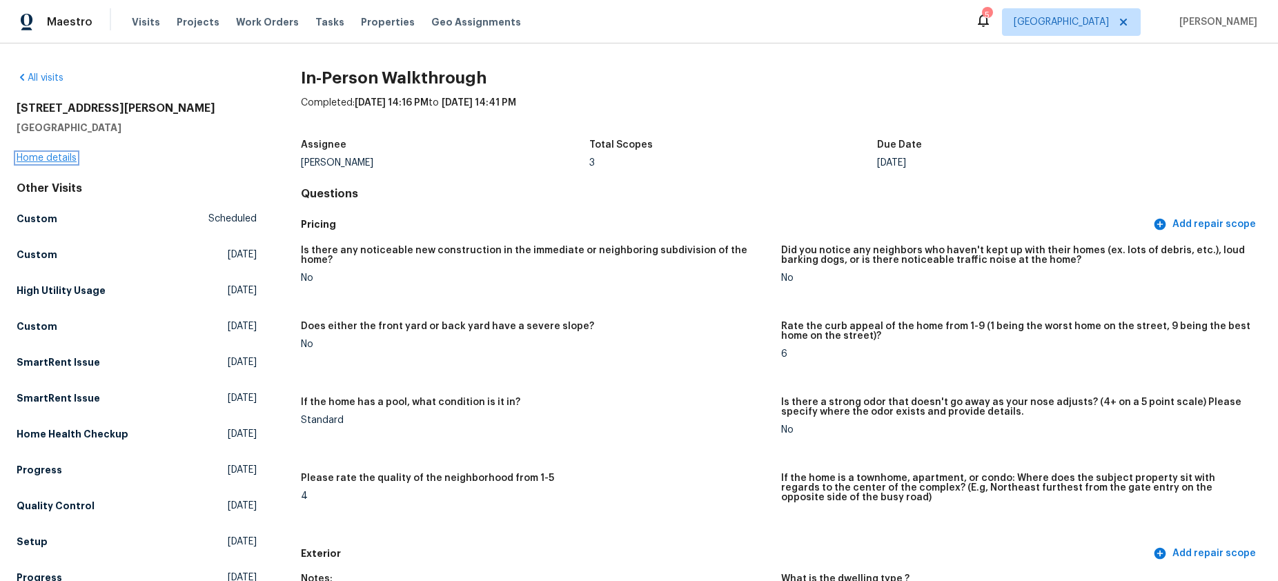
click at [66, 158] on link "Home details" at bounding box center [47, 158] width 60 height 10
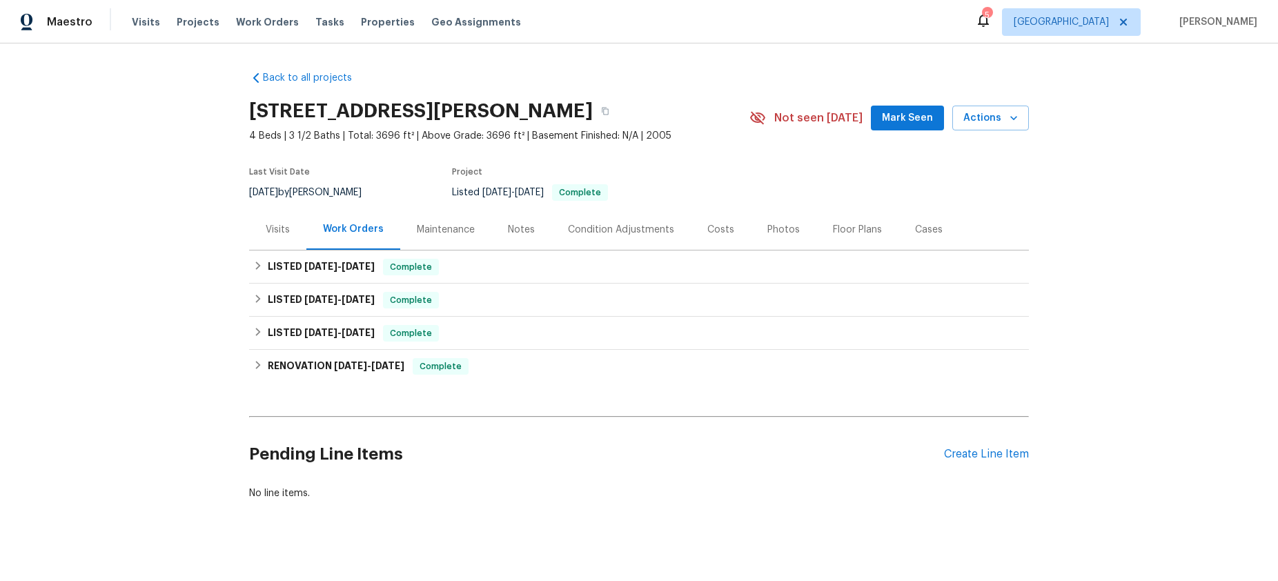
click at [628, 236] on div "Condition Adjustments" at bounding box center [621, 230] width 106 height 14
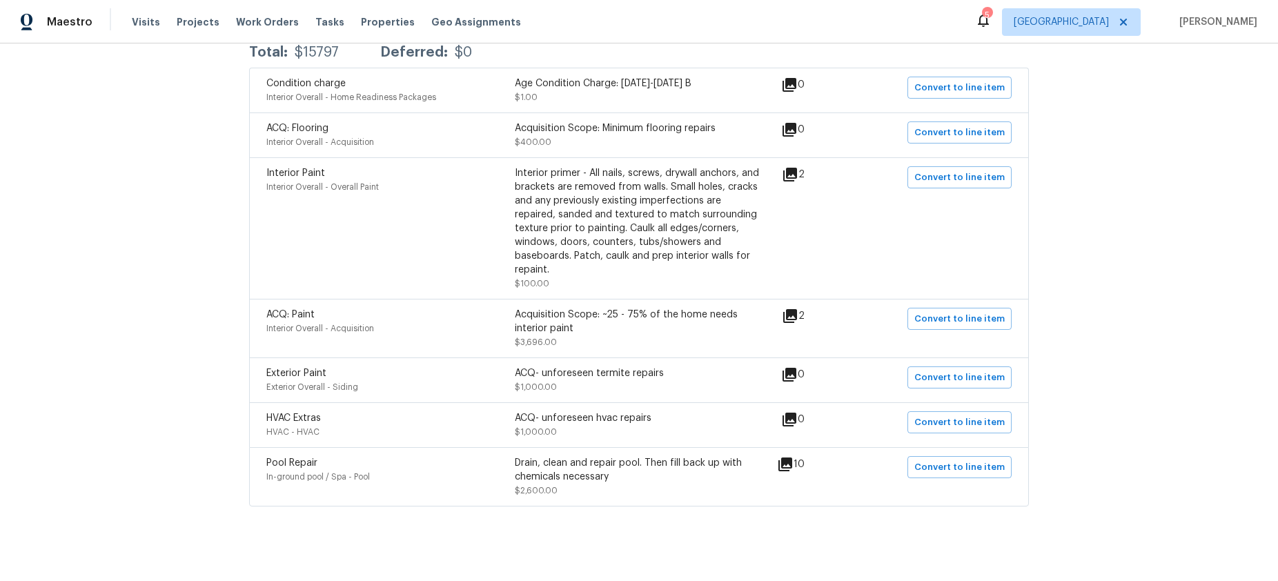
scroll to position [295, 0]
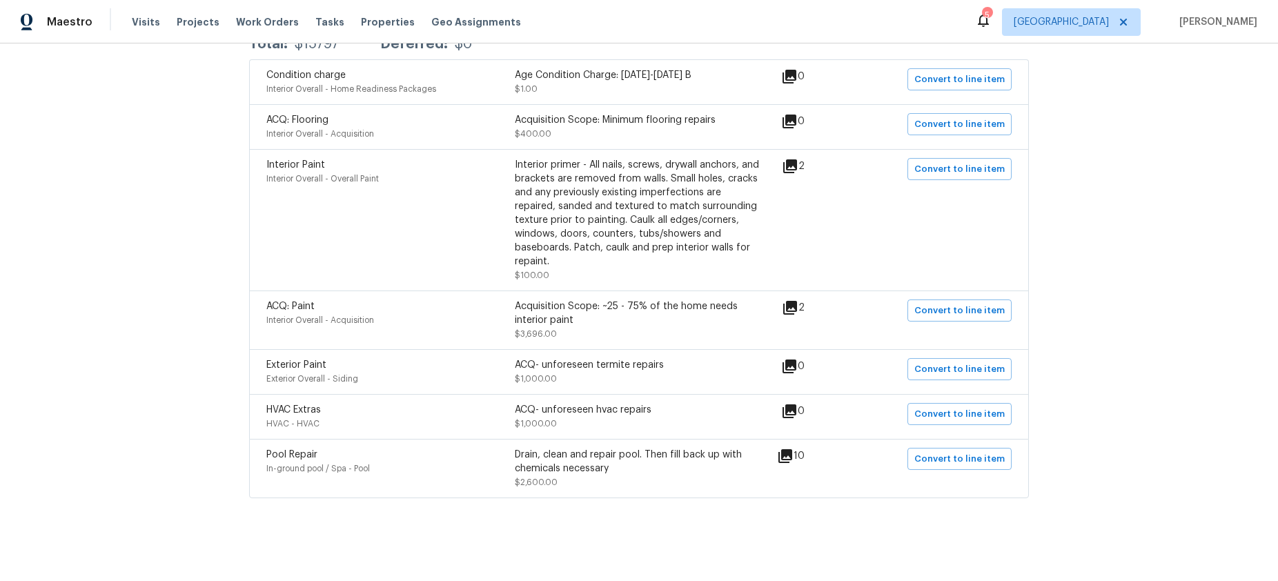
click at [522, 313] on div "Acquisition Scope: ~25 - 75% of the home needs interior paint" at bounding box center [639, 314] width 248 height 28
click at [792, 300] on icon at bounding box center [790, 308] width 17 height 17
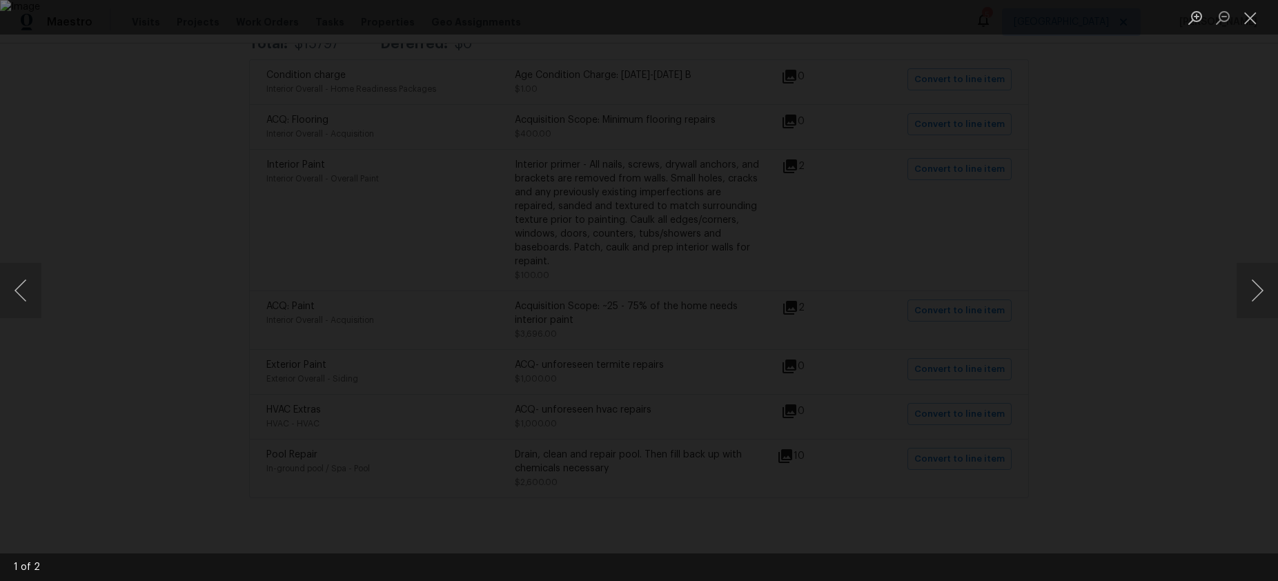
click at [1000, 173] on div "Lightbox" at bounding box center [639, 290] width 1278 height 581
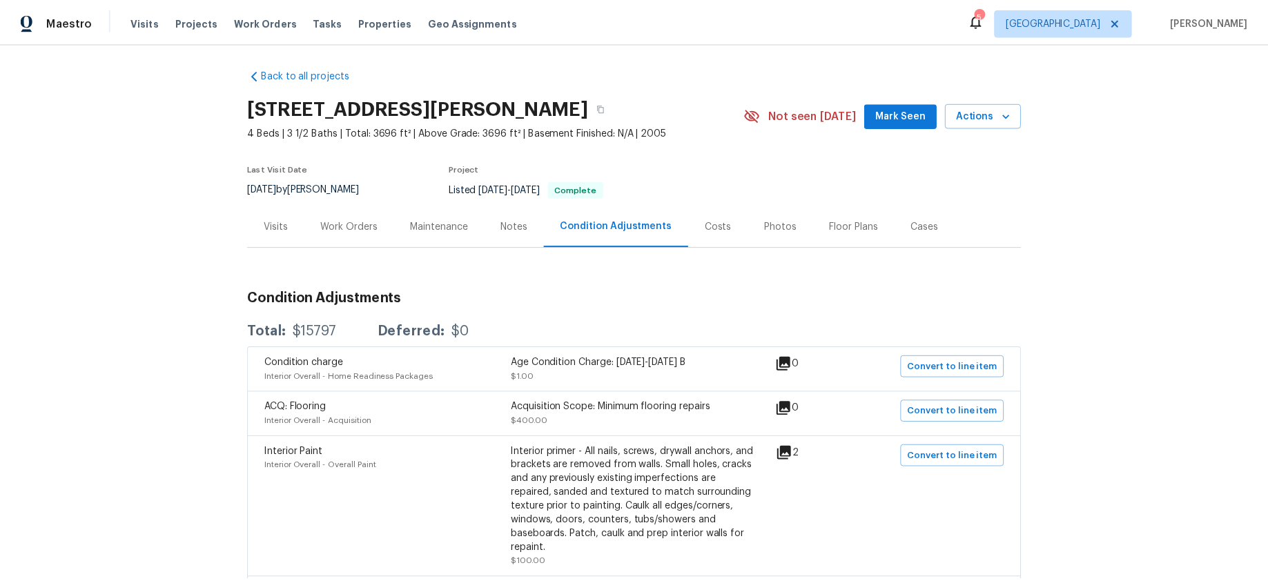
scroll to position [0, 0]
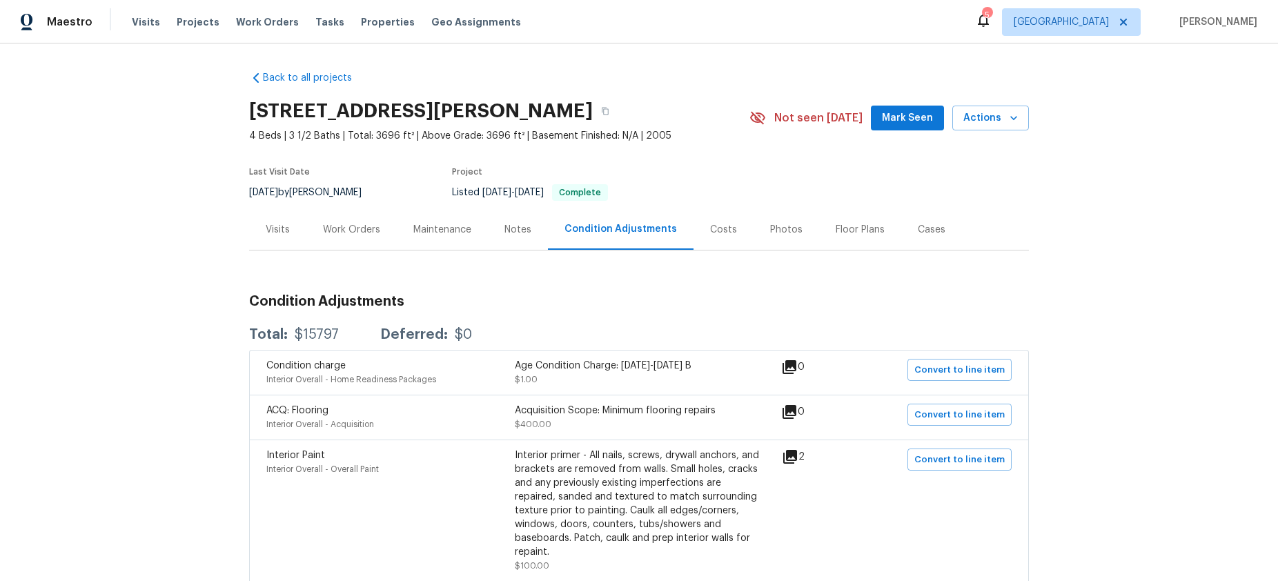
click at [507, 232] on div "Notes" at bounding box center [518, 229] width 60 height 41
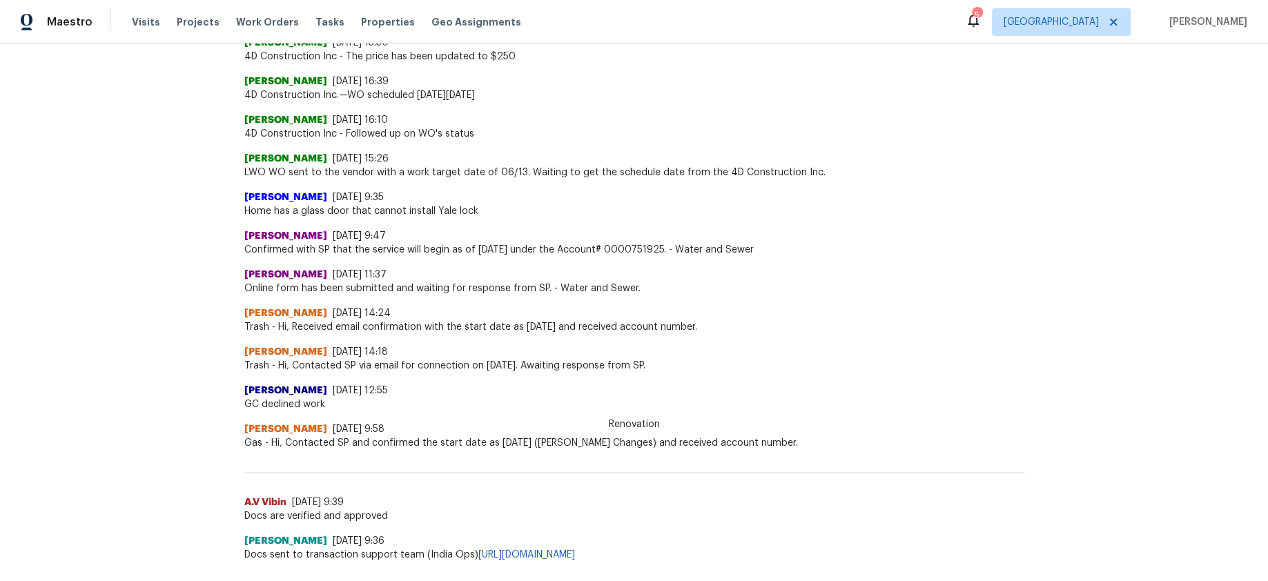
scroll to position [690, 0]
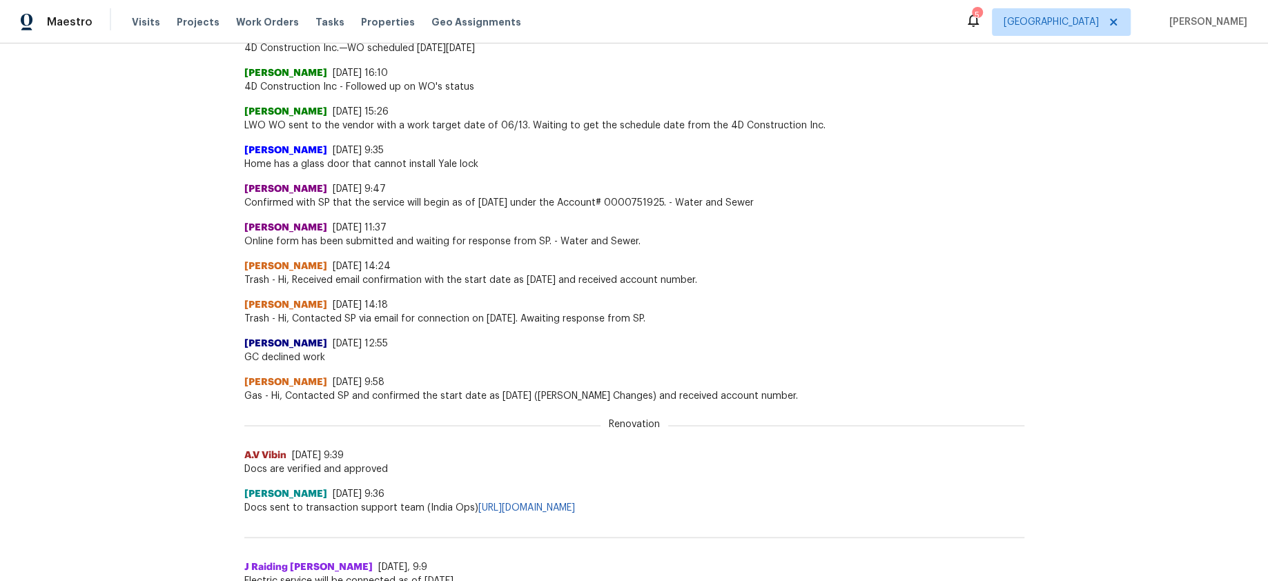
click at [260, 171] on span "Home has a glass door that cannot install Yale lock" at bounding box center [634, 164] width 780 height 14
drag, startPoint x: 260, startPoint y: 173, endPoint x: 369, endPoint y: 169, distance: 108.5
click at [355, 171] on span "Home has a glass door that cannot install Yale lock" at bounding box center [634, 164] width 780 height 14
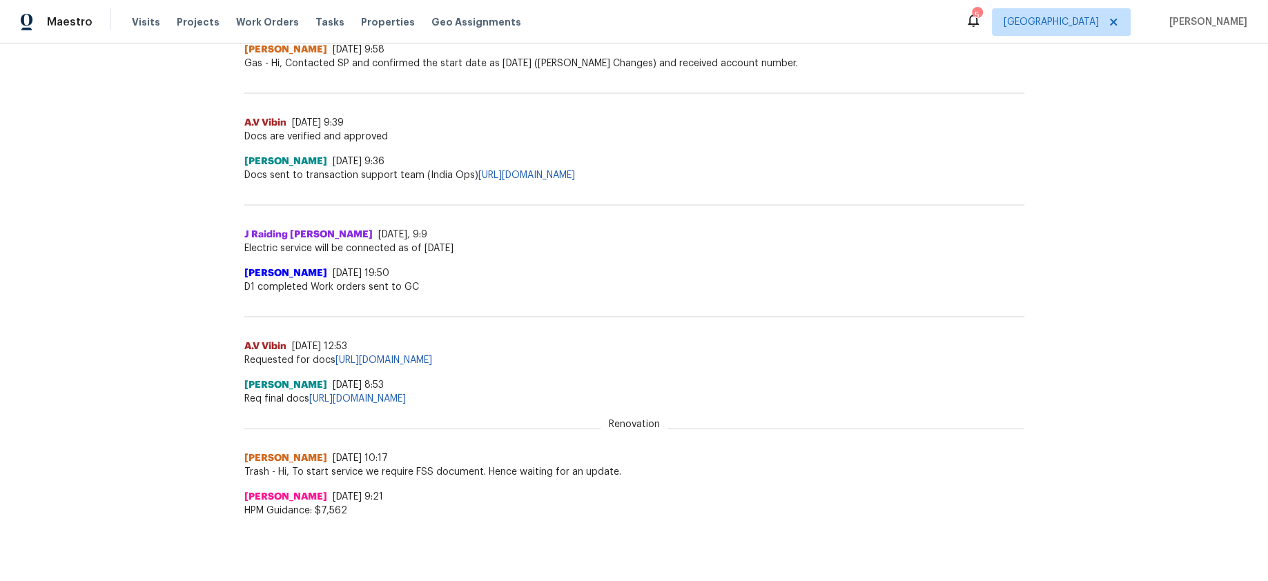
scroll to position [1035, 0]
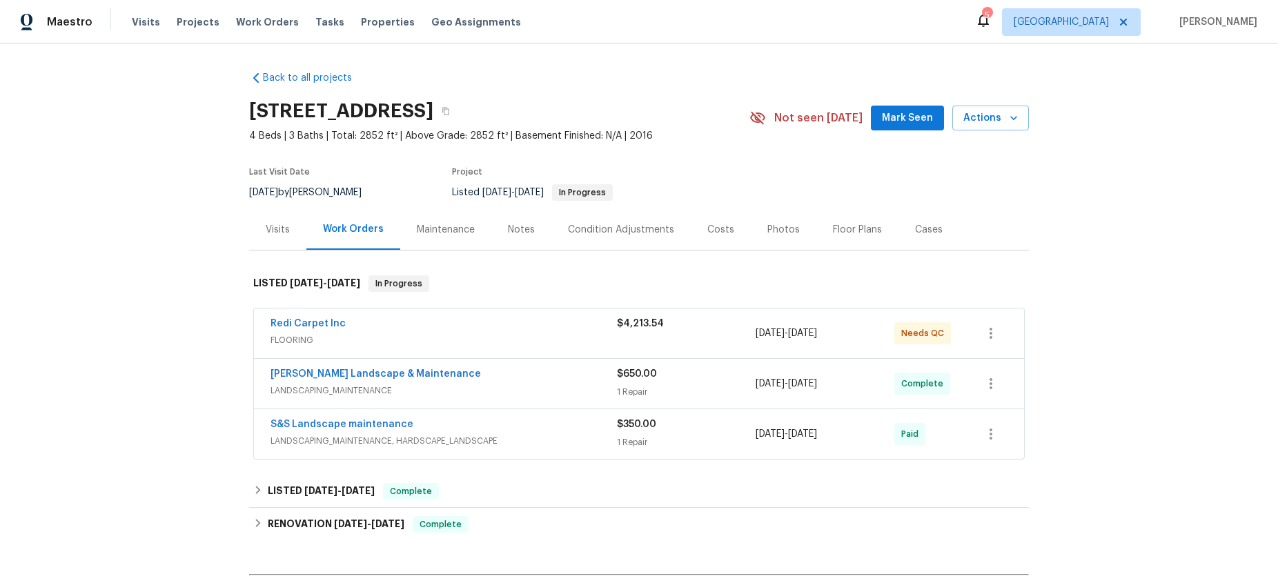
scroll to position [69, 0]
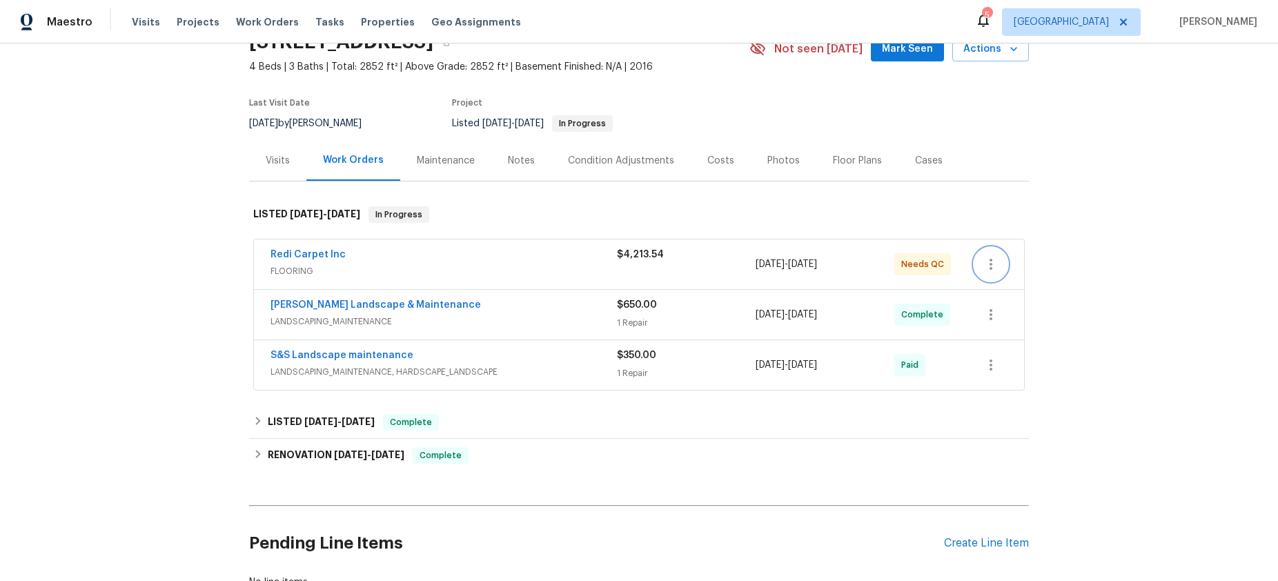
click at [977, 276] on button "button" at bounding box center [991, 264] width 33 height 33
click at [759, 284] on div at bounding box center [639, 290] width 1278 height 581
click at [277, 260] on link "Redi Carpet Inc" at bounding box center [308, 255] width 75 height 10
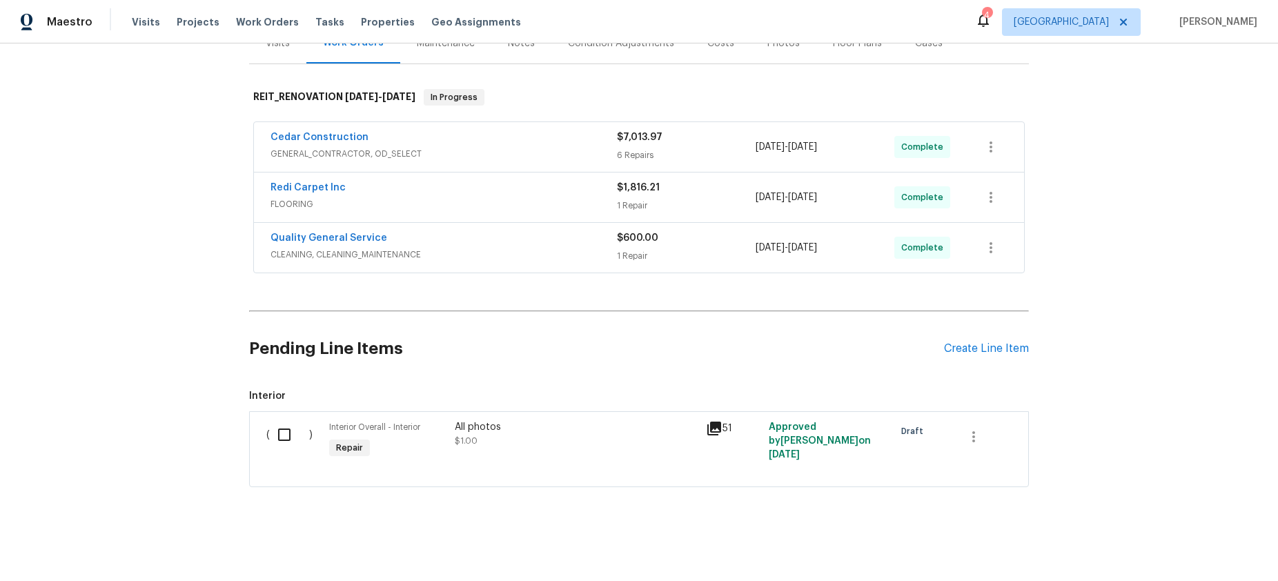
scroll to position [204, 0]
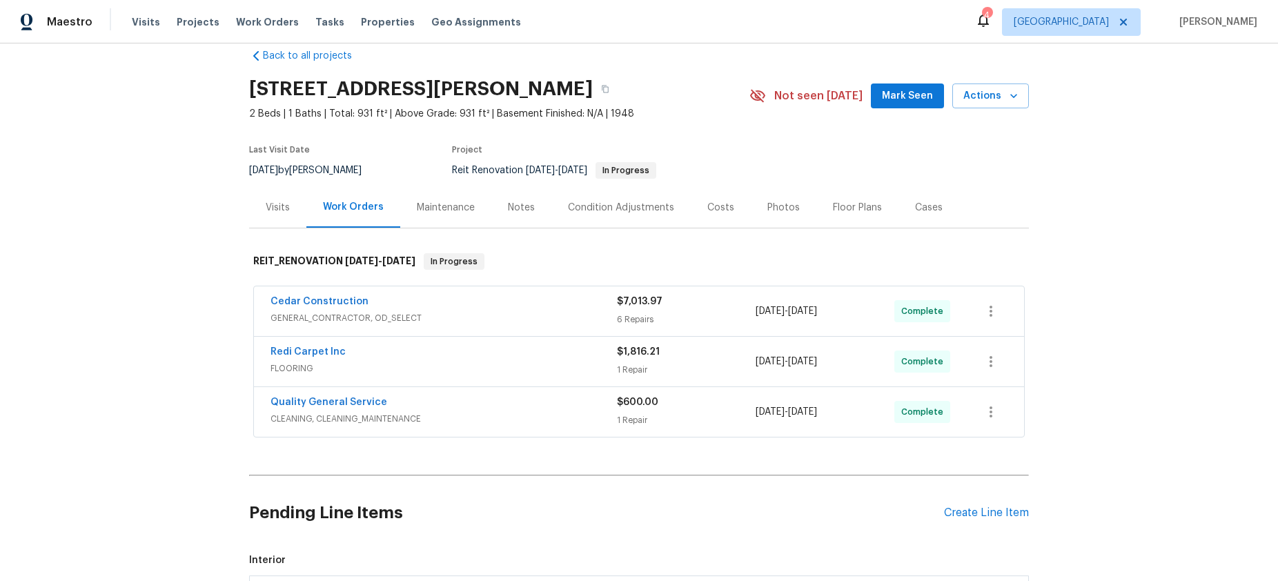
scroll to position [69, 0]
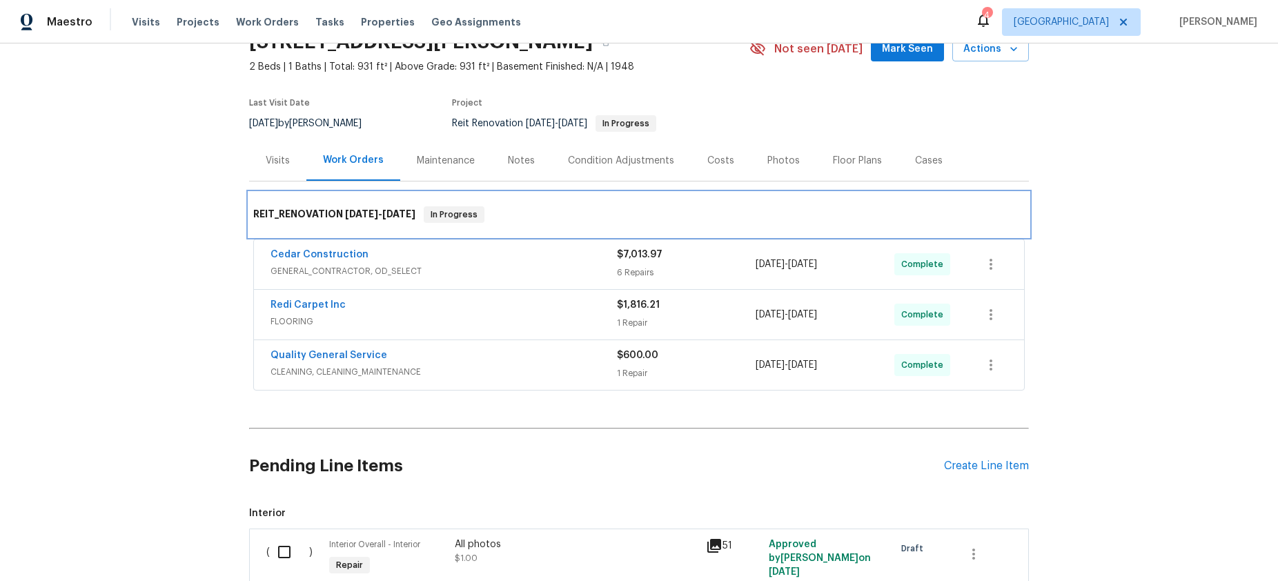
click at [457, 220] on span "In Progress" at bounding box center [454, 215] width 58 height 14
click at [471, 215] on div "REIT_RENOVATION [DATE] - [DATE] In Progress" at bounding box center [639, 215] width 780 height 44
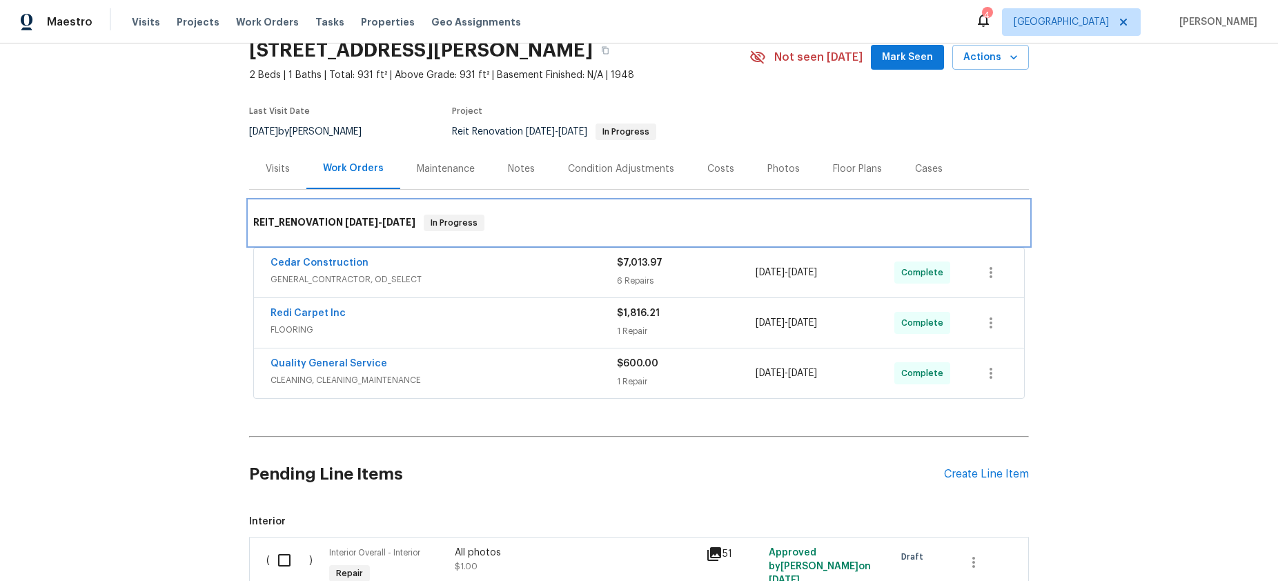
scroll to position [0, 0]
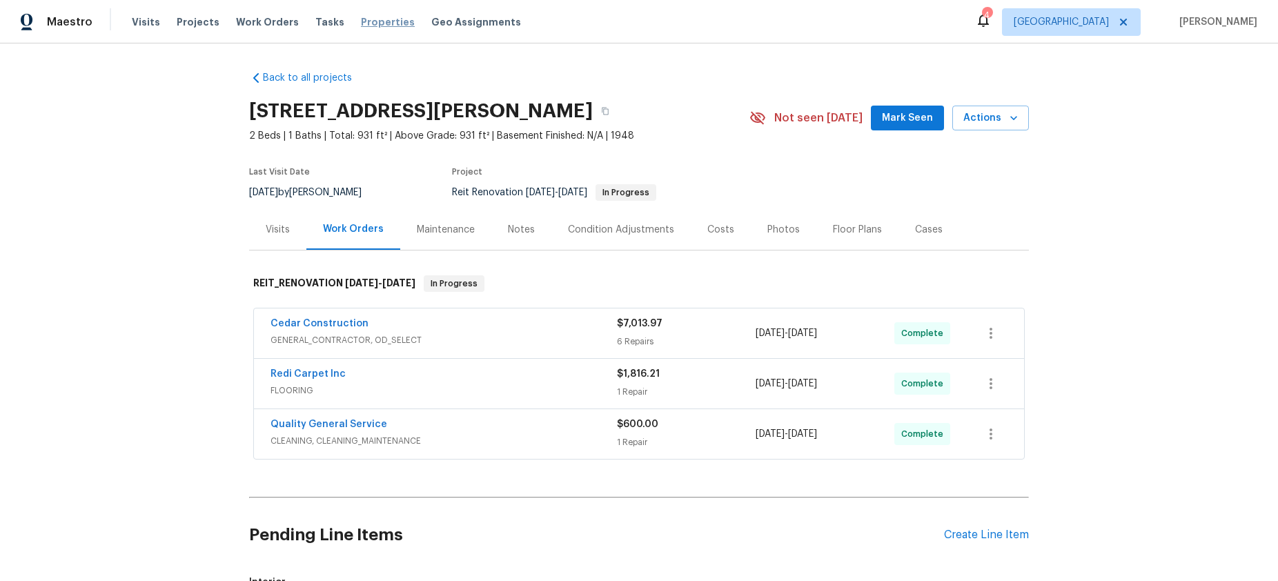
click at [361, 18] on span "Properties" at bounding box center [388, 22] width 54 height 14
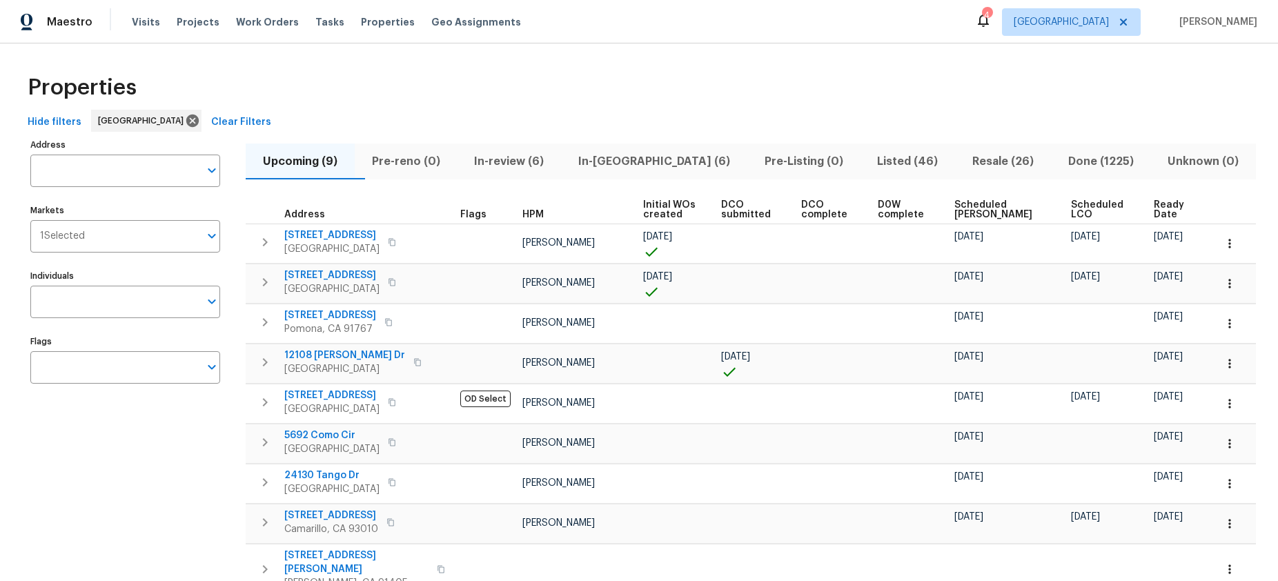
click at [880, 153] on span "Listed (46)" at bounding box center [907, 161] width 79 height 19
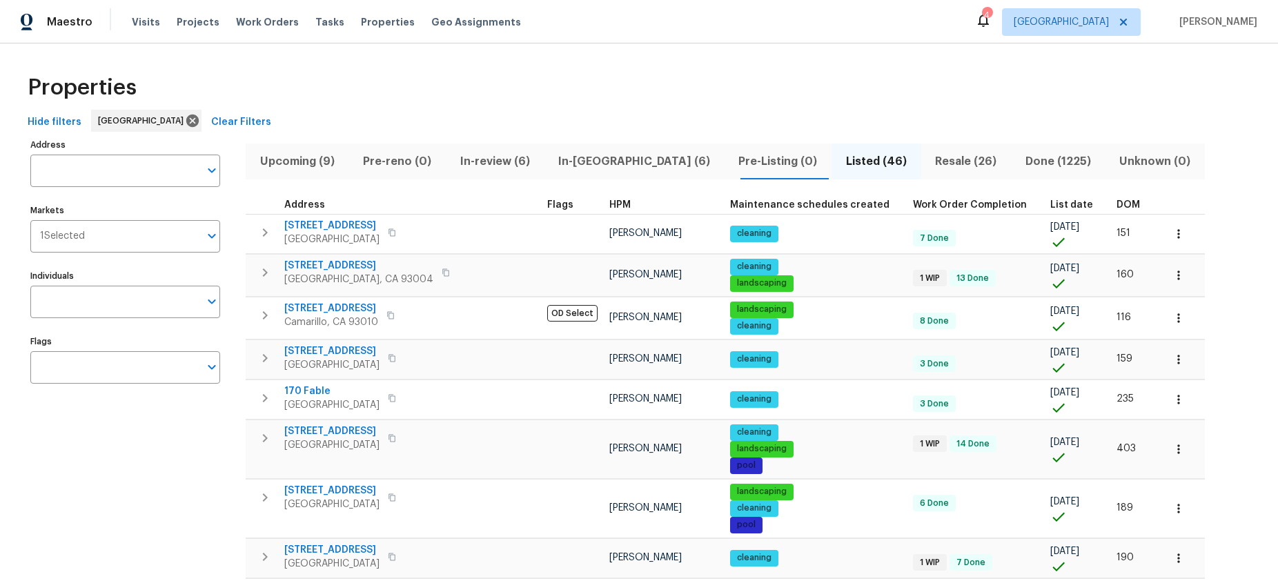
click at [610, 204] on span "HPM" at bounding box center [620, 205] width 21 height 10
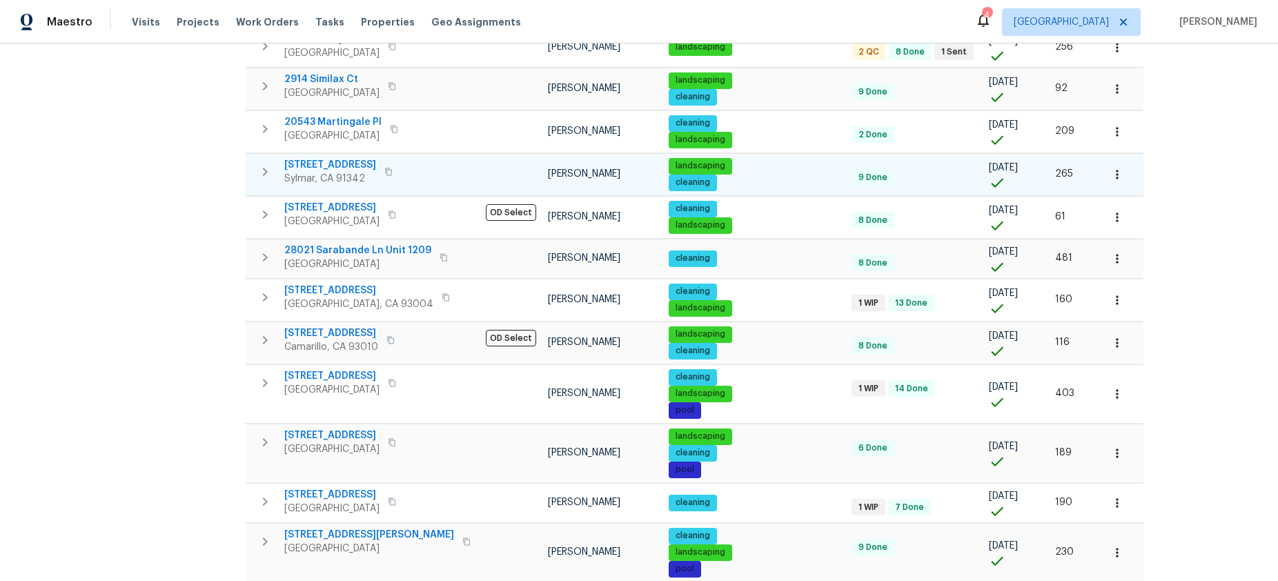
scroll to position [828, 0]
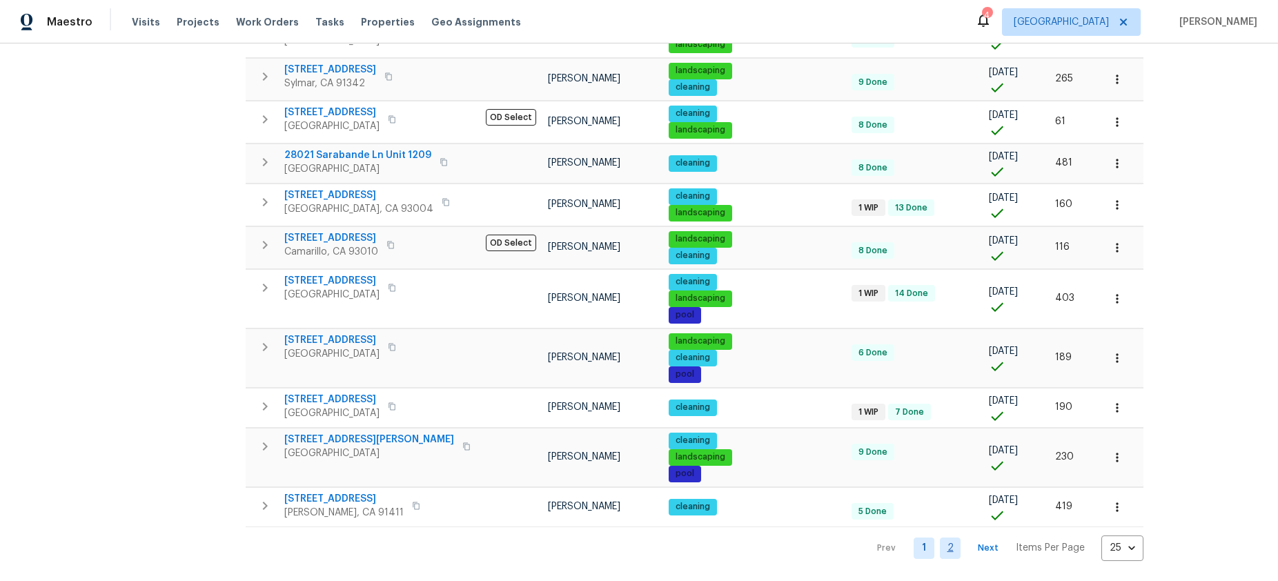
click at [940, 538] on link "2" at bounding box center [950, 548] width 21 height 21
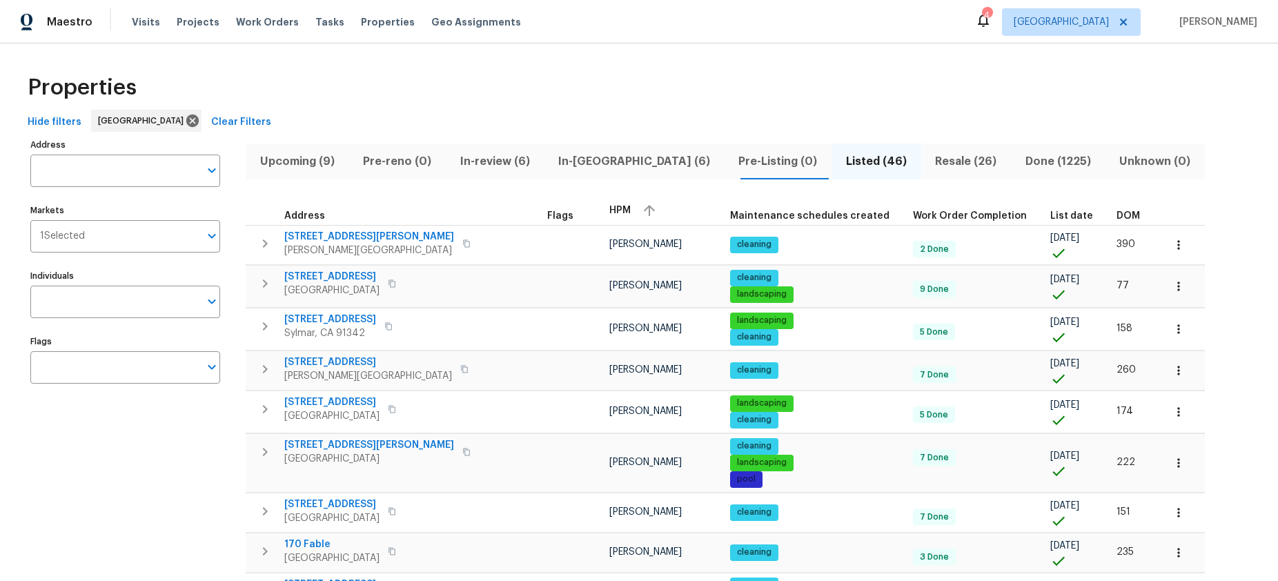
click at [561, 165] on span "In-[GEOGRAPHIC_DATA] (6)" at bounding box center [634, 161] width 164 height 19
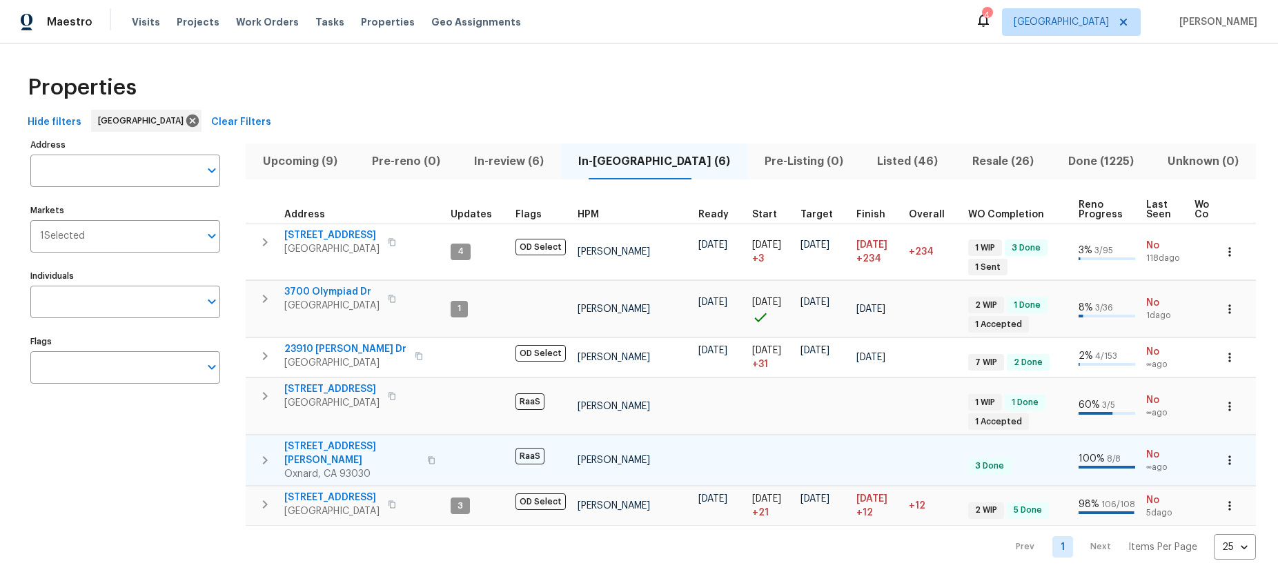
click at [337, 444] on span "[STREET_ADDRESS][PERSON_NAME]" at bounding box center [351, 454] width 135 height 28
click at [324, 442] on span "[STREET_ADDRESS][PERSON_NAME]" at bounding box center [351, 454] width 135 height 28
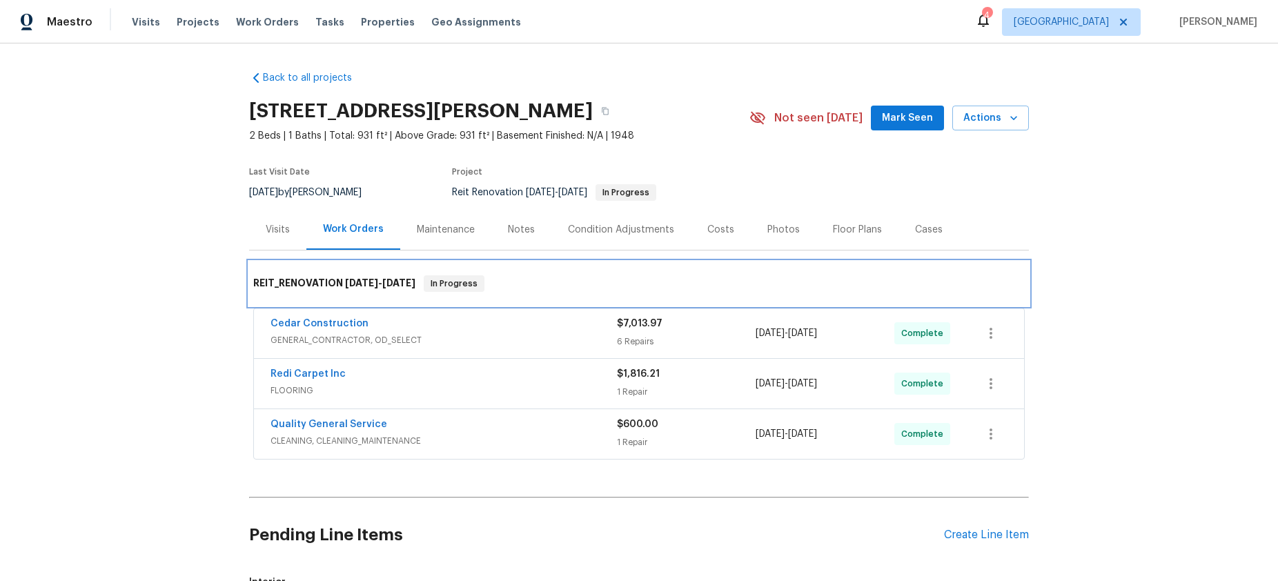
click at [456, 291] on span "In Progress" at bounding box center [454, 284] width 58 height 14
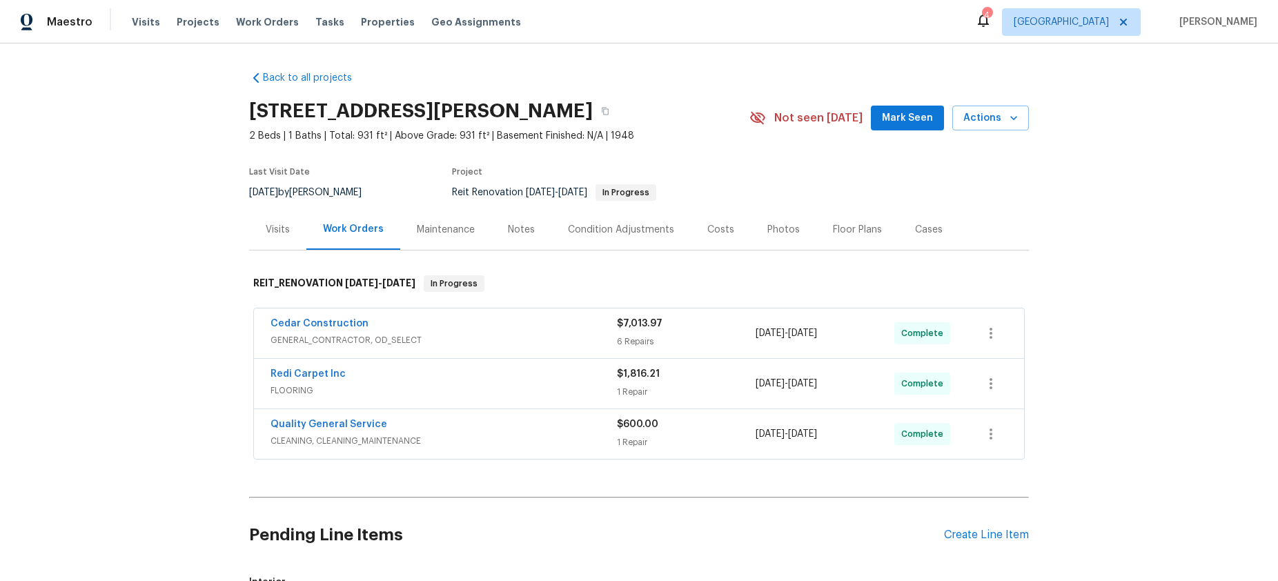
click at [649, 188] on span "In Progress" at bounding box center [626, 192] width 58 height 8
click at [1009, 111] on icon "button" at bounding box center [1014, 118] width 14 height 14
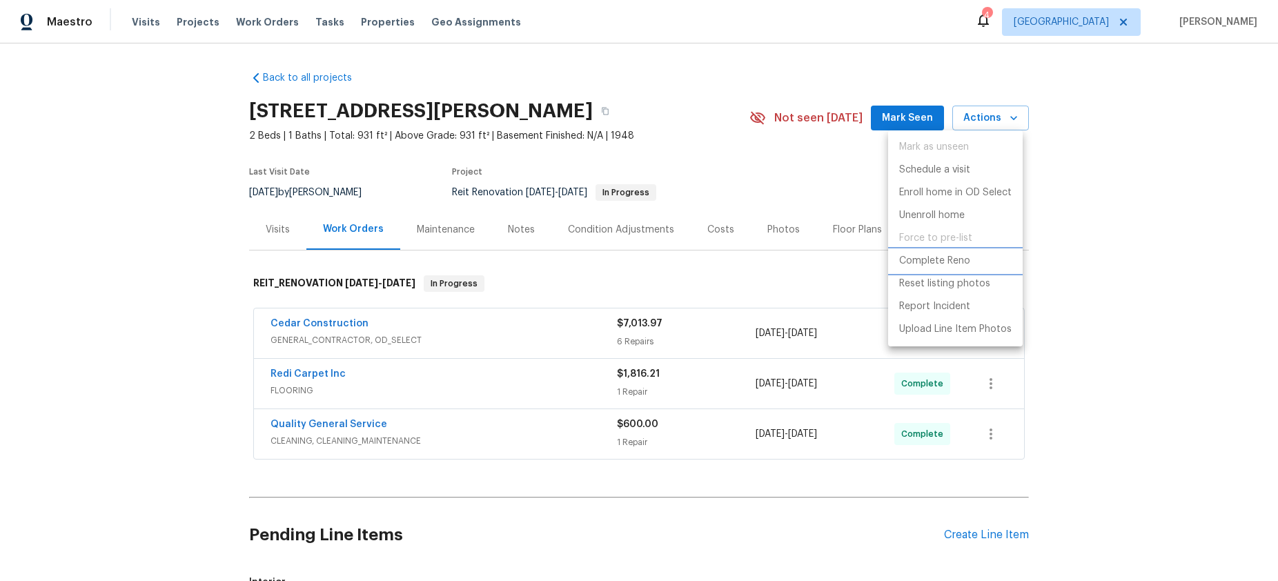
drag, startPoint x: 935, startPoint y: 253, endPoint x: 1113, endPoint y: 222, distance: 181.6
click at [1113, 222] on div "Mark as unseen Schedule a visit Enroll home in OD Select Unenroll home Force to…" at bounding box center [639, 290] width 1278 height 581
click at [1114, 222] on div at bounding box center [639, 290] width 1278 height 581
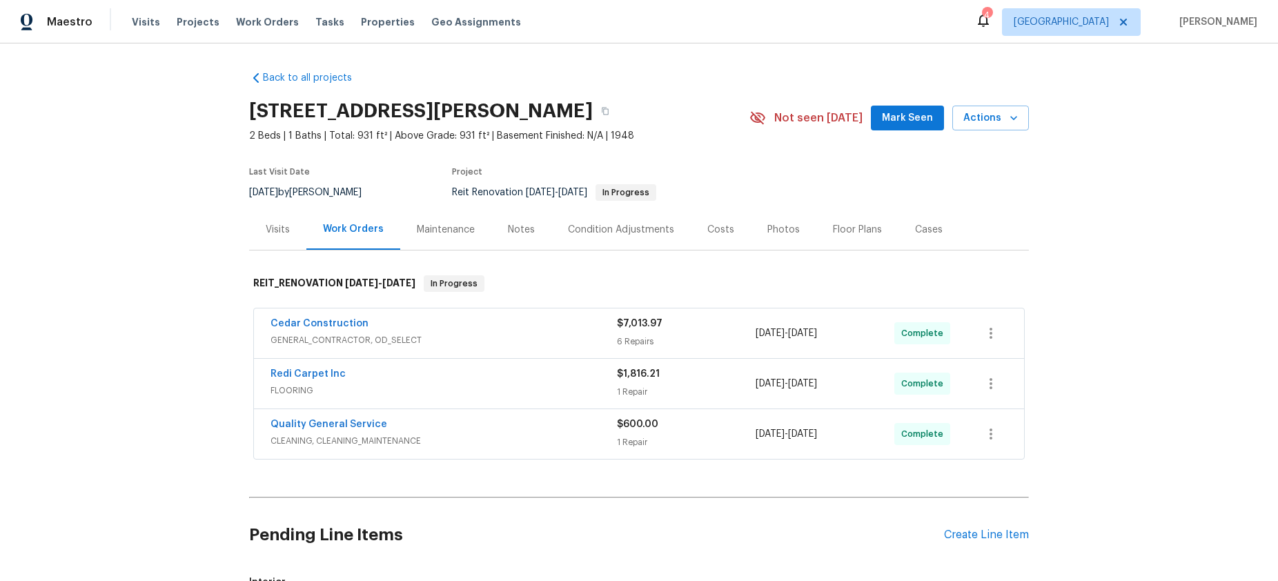
drag, startPoint x: 356, startPoint y: 16, endPoint x: 364, endPoint y: 12, distance: 9.3
click at [361, 16] on span "Properties" at bounding box center [388, 22] width 54 height 14
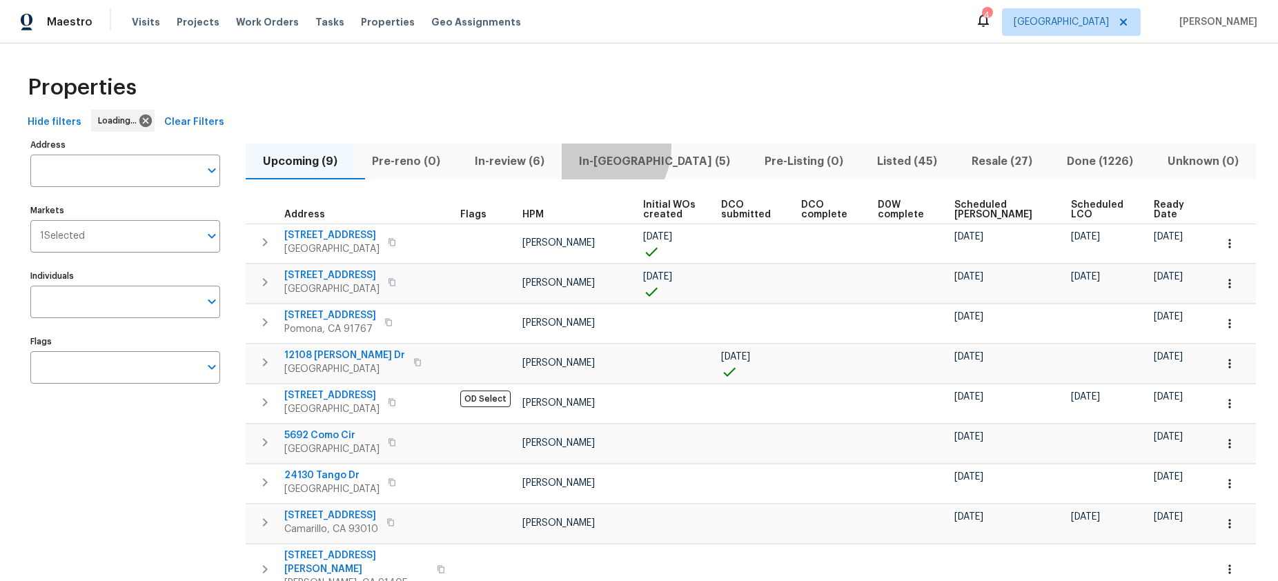
click at [623, 151] on button "In-[GEOGRAPHIC_DATA] (5)" at bounding box center [655, 162] width 186 height 36
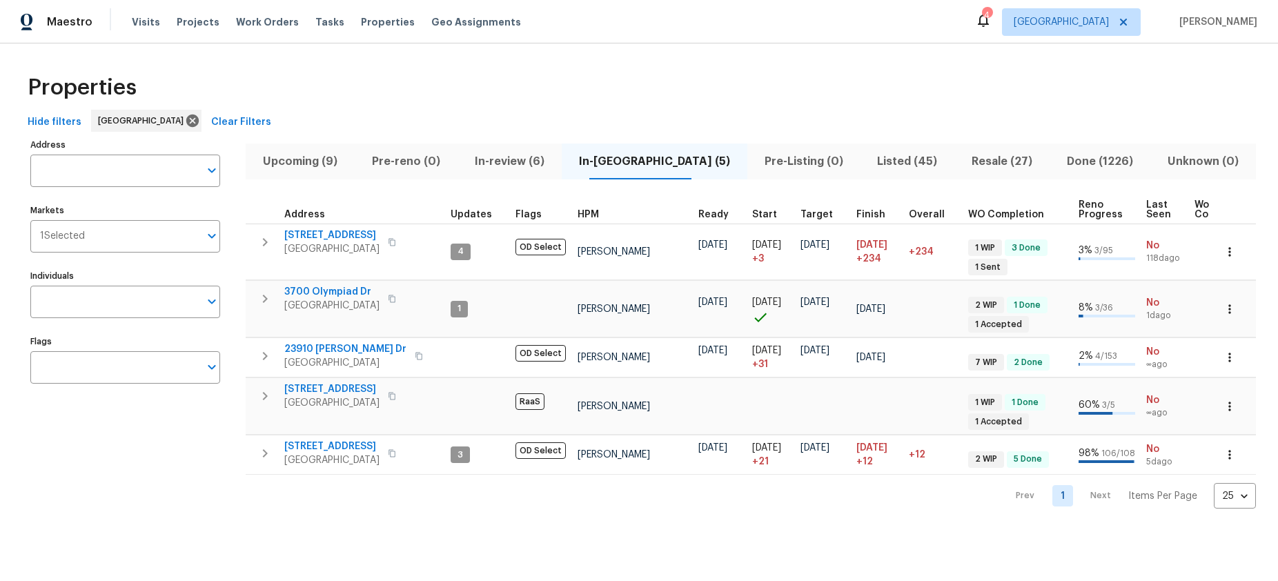
click at [290, 173] on button "Upcoming (9)" at bounding box center [300, 162] width 109 height 36
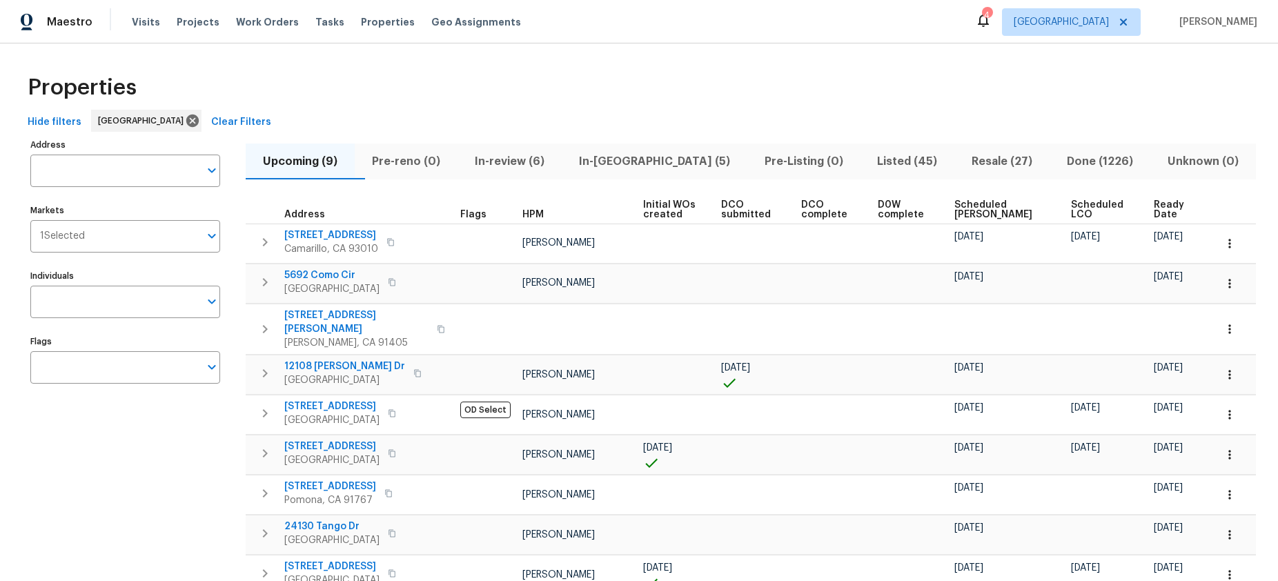
scroll to position [64, 0]
